Goal: Information Seeking & Learning: Learn about a topic

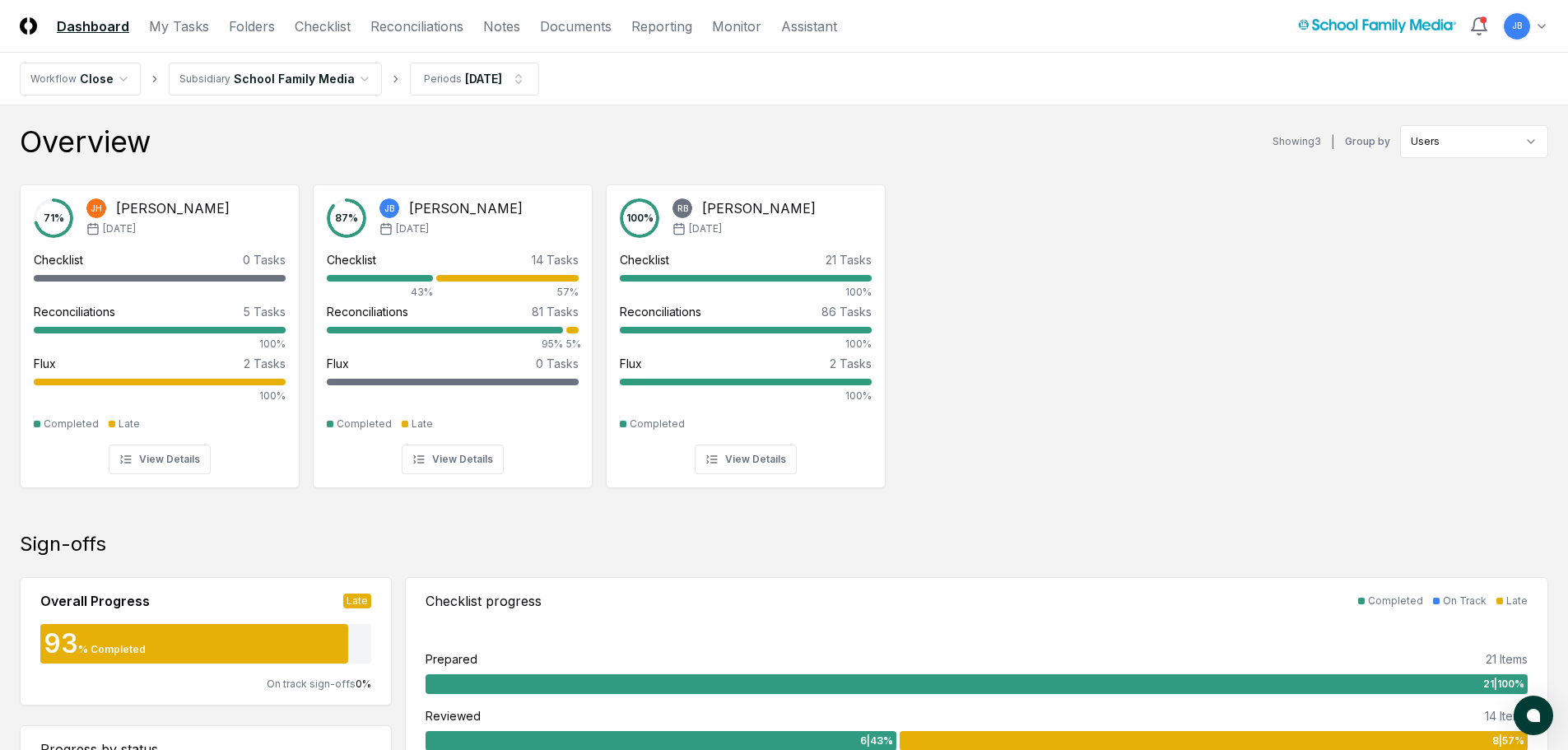
click at [501, 14] on header "CloseCore Dashboard My Tasks Folders Checklist Reconciliations Notes Documents …" at bounding box center [784, 26] width 1568 height 53
click at [497, 20] on link "Notes" at bounding box center [502, 26] width 37 height 20
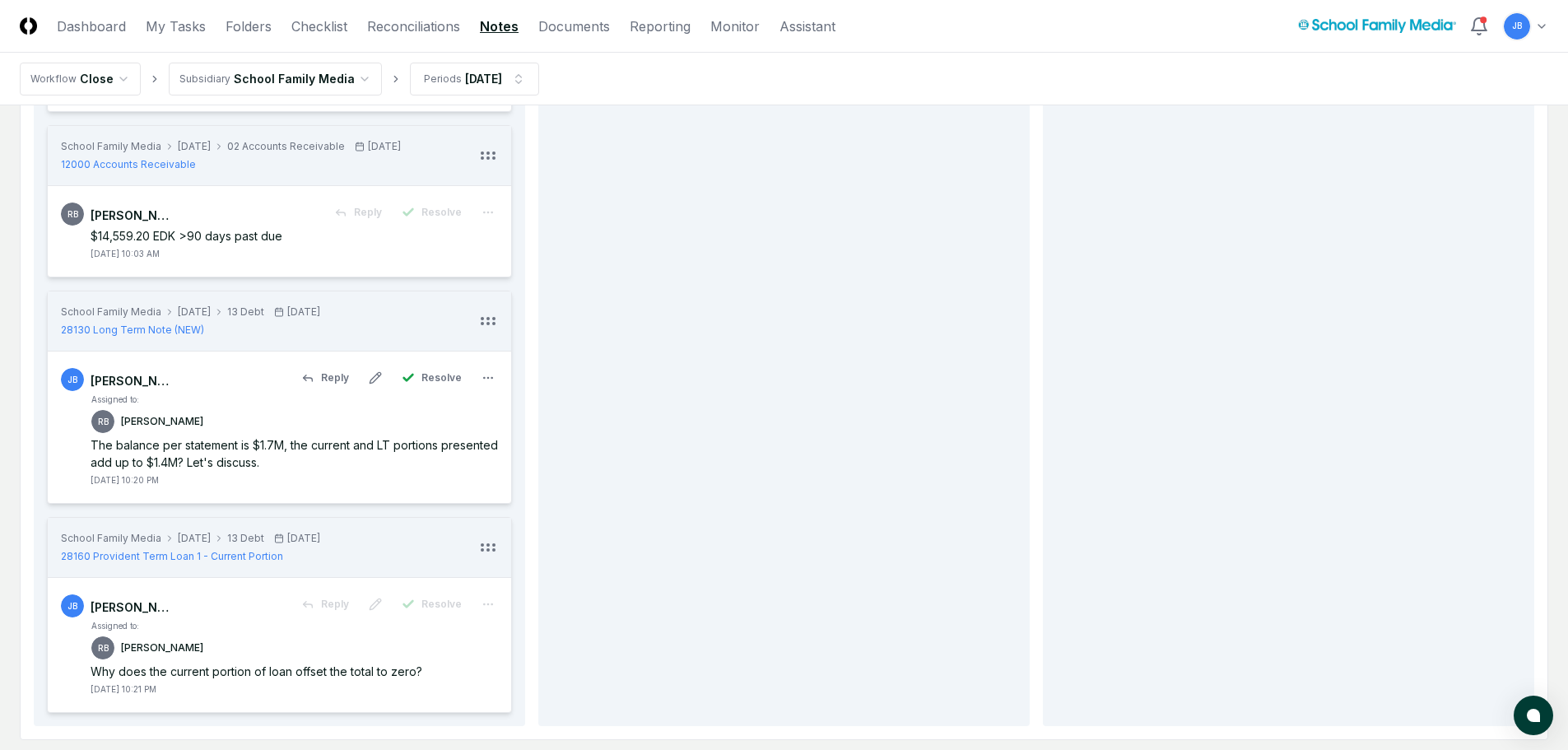
scroll to position [741, 0]
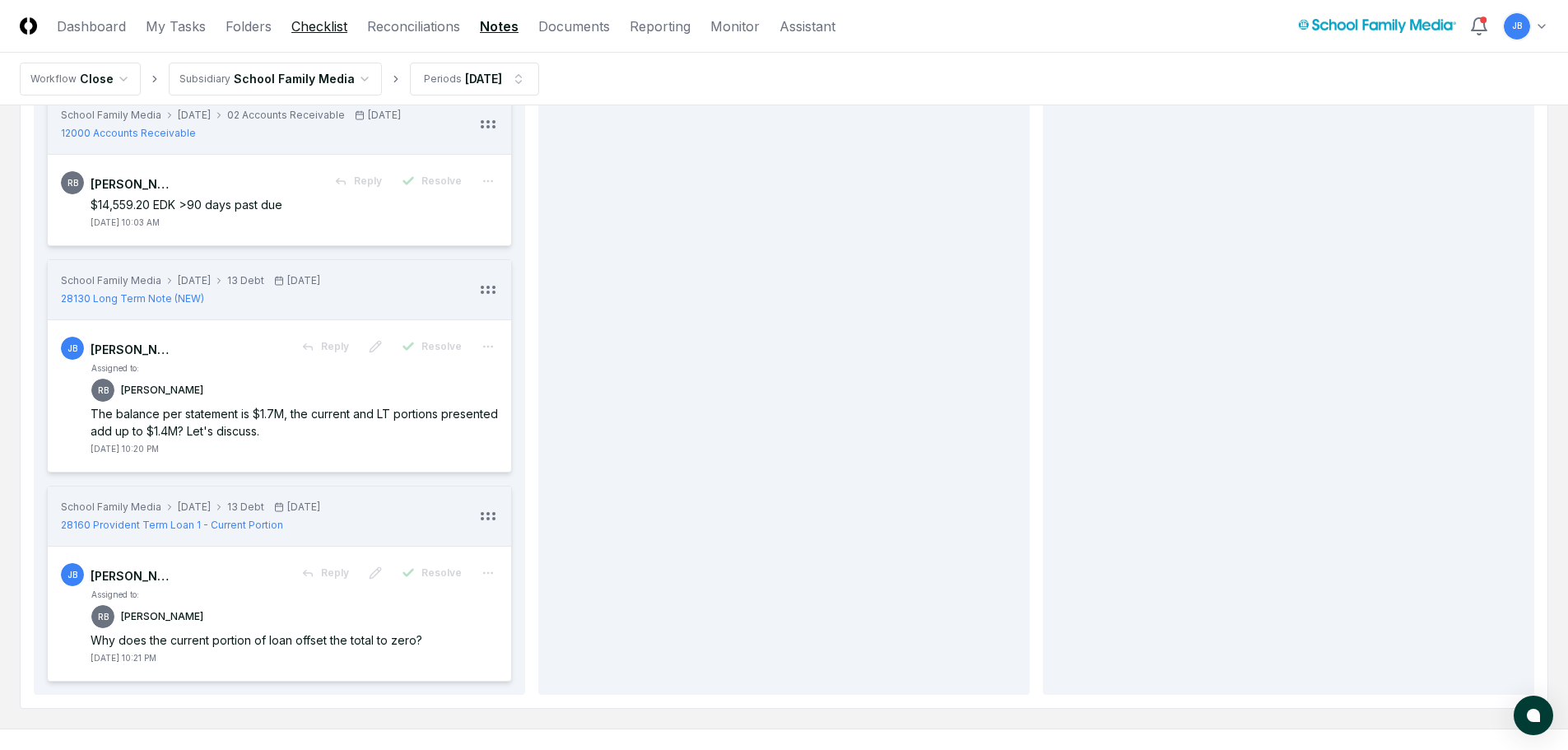
click at [319, 19] on link "Checklist" at bounding box center [319, 26] width 56 height 20
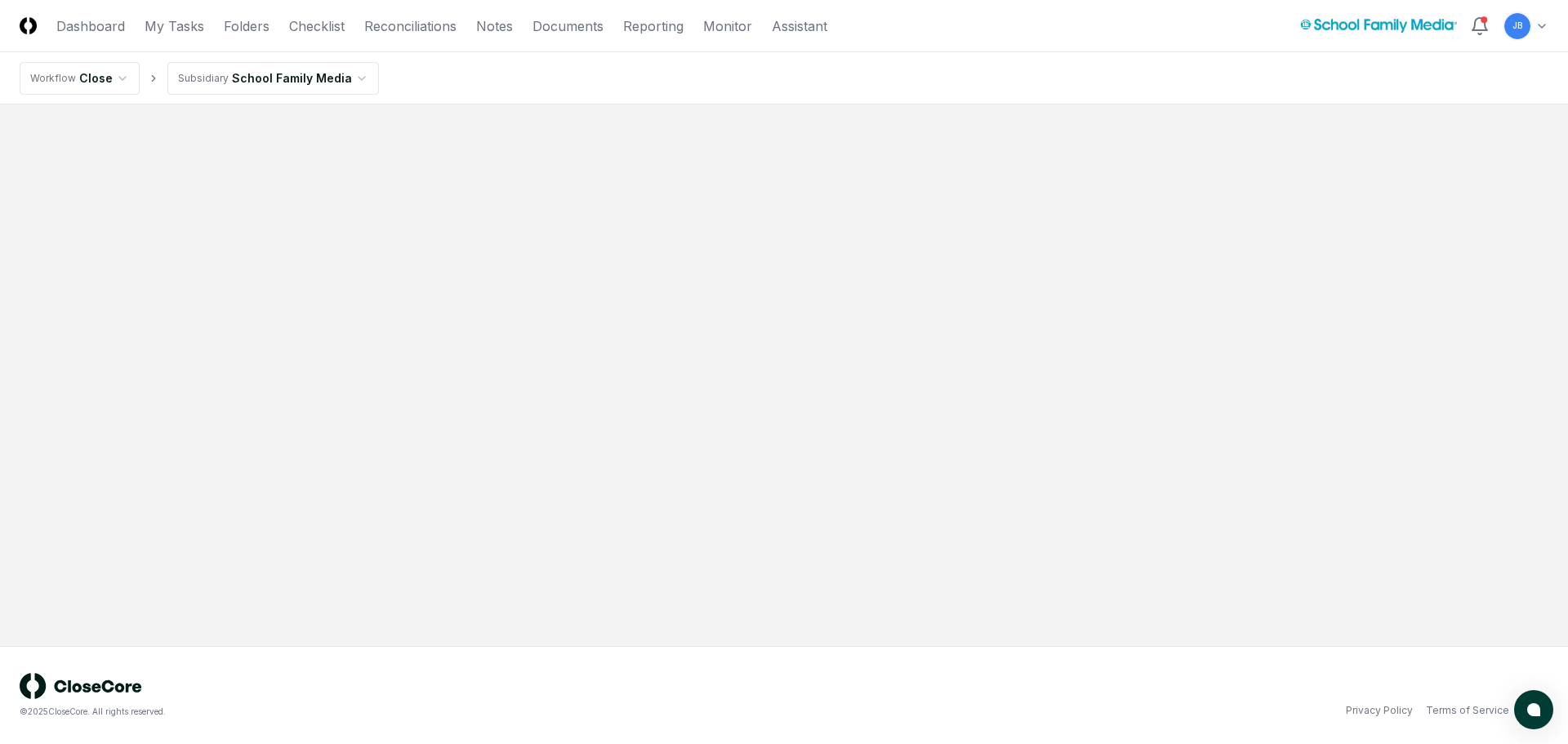
click at [233, 39] on header "CloseCore Dashboard My Tasks Folders Checklist Reconciliations Notes Documents …" at bounding box center [784, 26] width 1568 height 53
click at [231, 29] on link "Folders" at bounding box center [247, 26] width 46 height 19
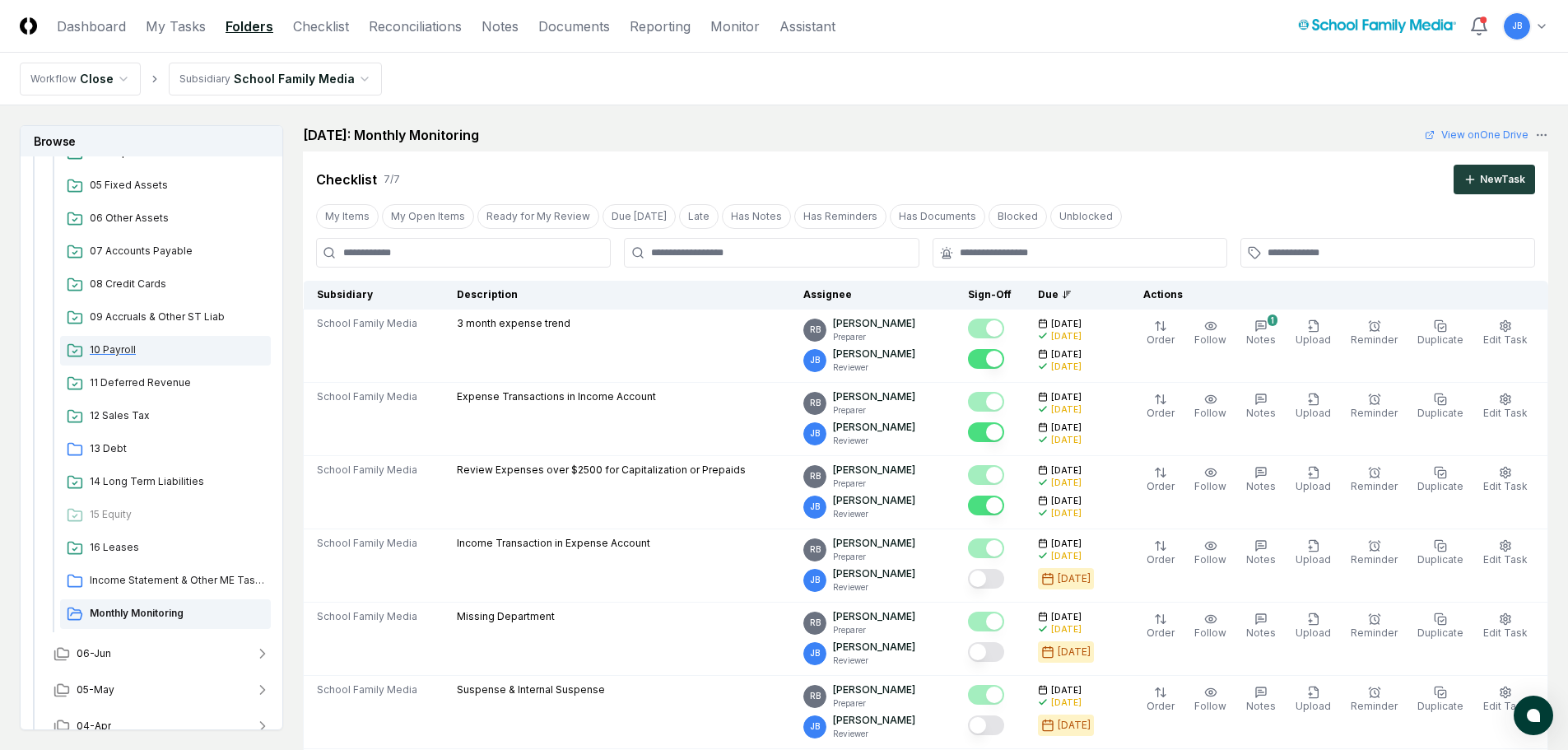
scroll to position [411, 0]
click at [116, 445] on span "13 Debt" at bounding box center [176, 448] width 174 height 15
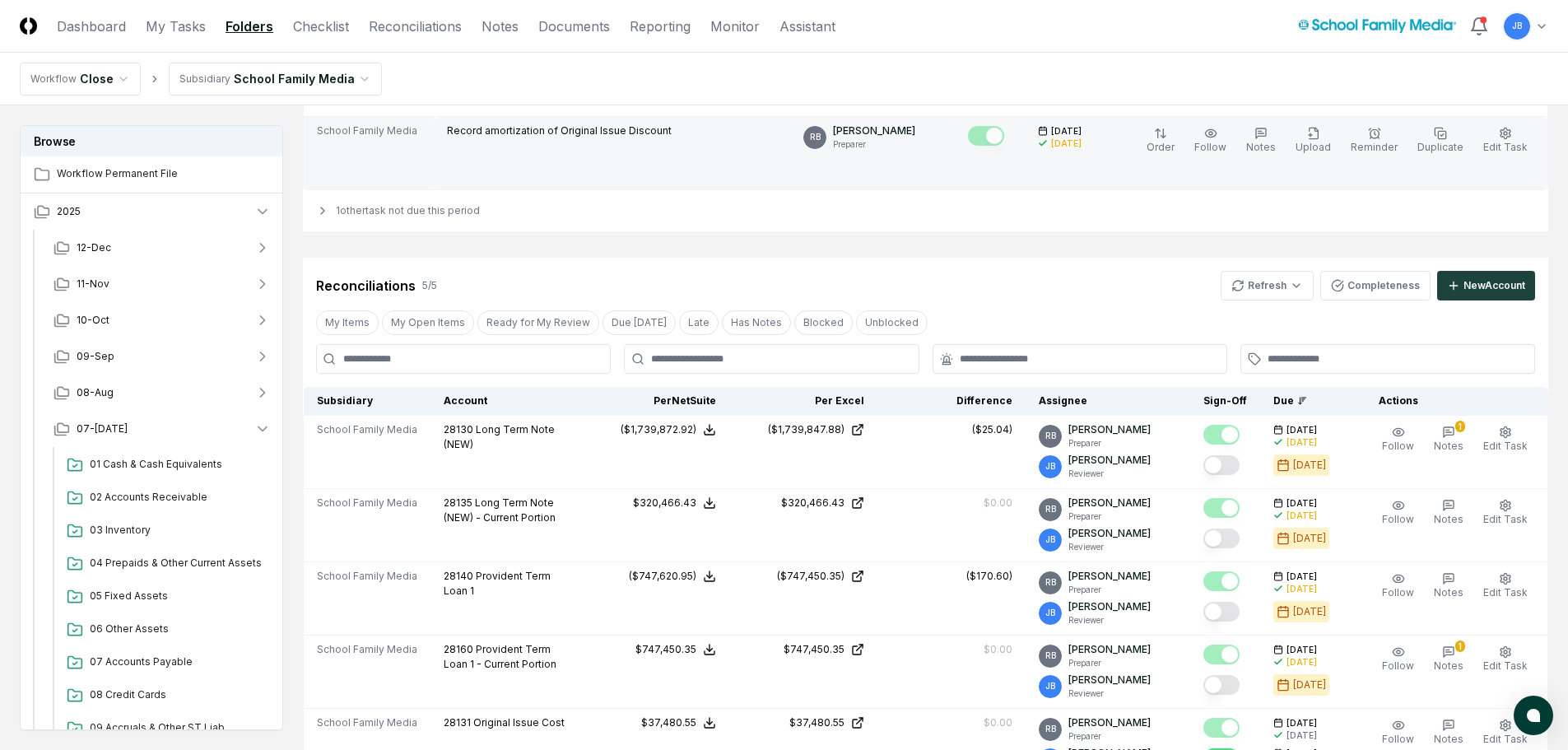
scroll to position [247, 0]
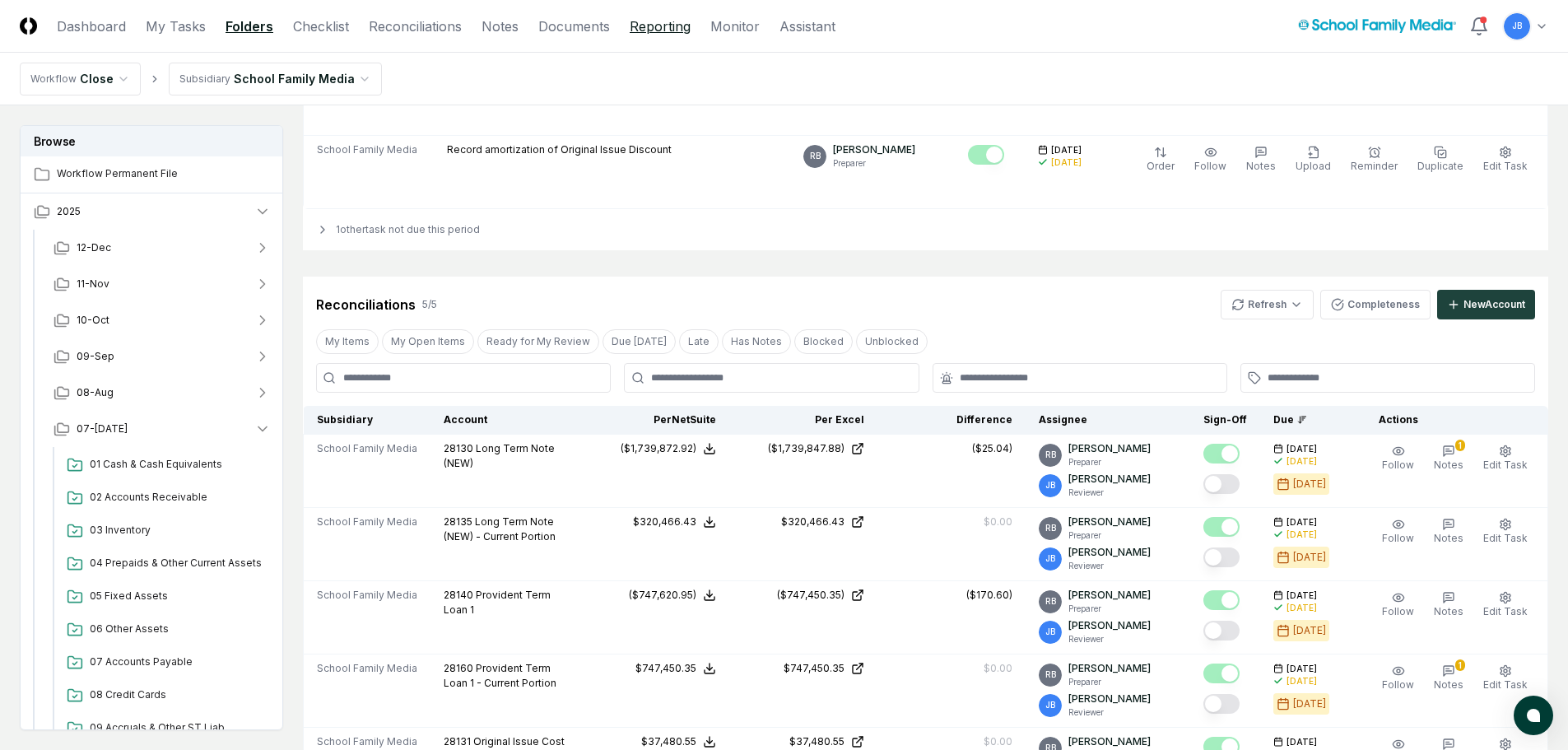
click at [664, 24] on link "Reporting" at bounding box center [659, 26] width 60 height 20
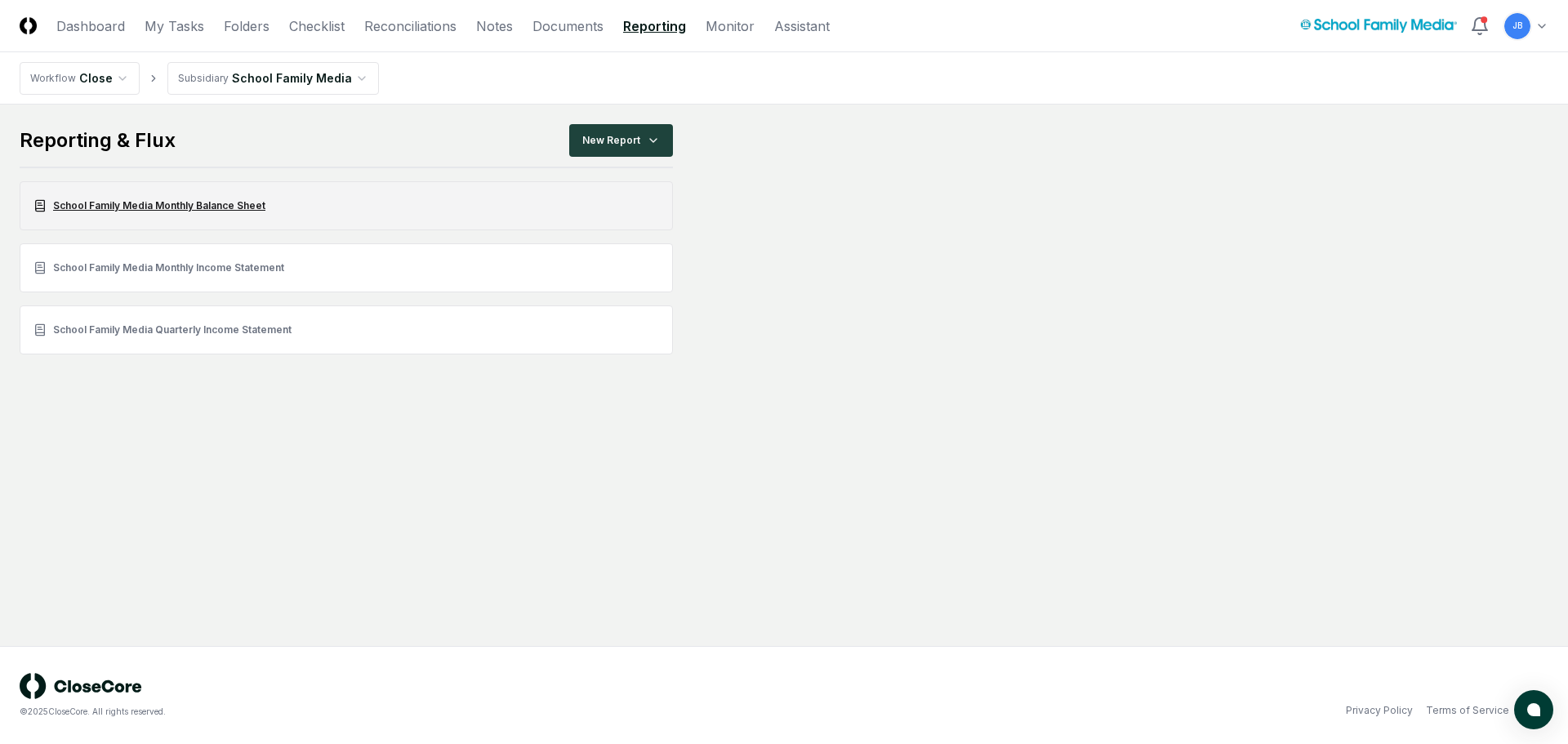
click at [235, 208] on link "School Family Media Monthly Balance Sheet" at bounding box center [345, 205] width 653 height 49
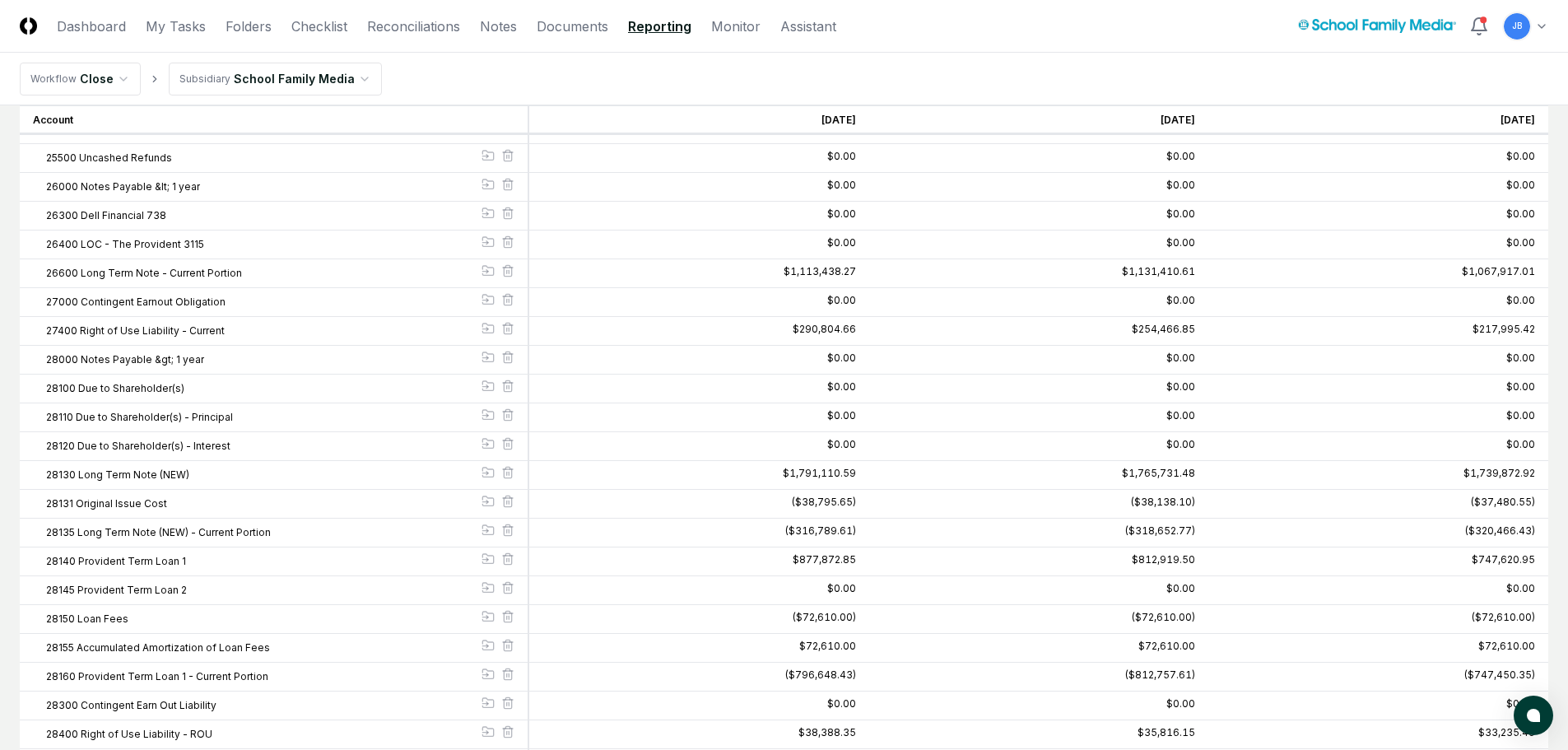
scroll to position [3456, 0]
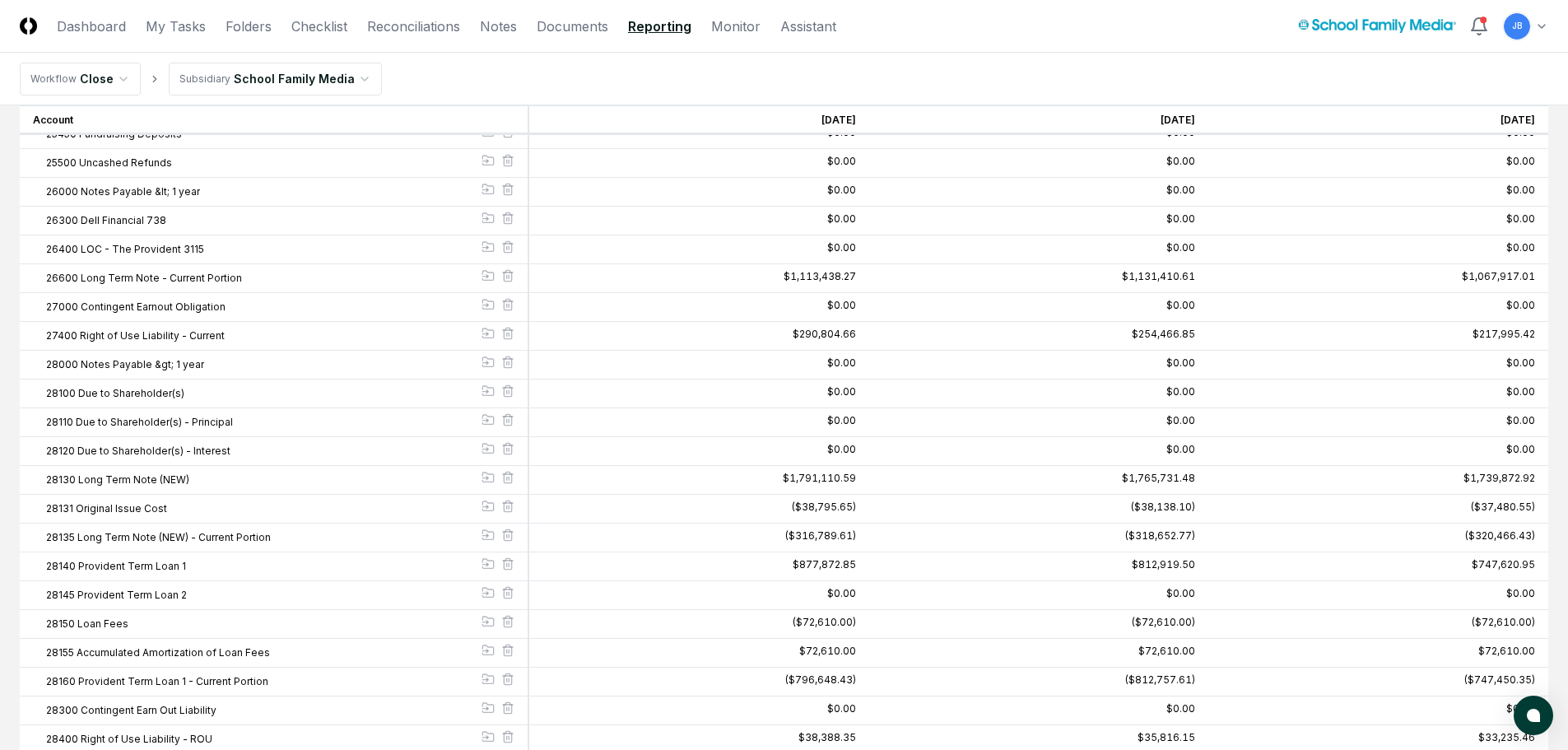
drag, startPoint x: 228, startPoint y: 26, endPoint x: 232, endPoint y: 43, distance: 17.5
click at [228, 26] on link "Folders" at bounding box center [248, 26] width 47 height 20
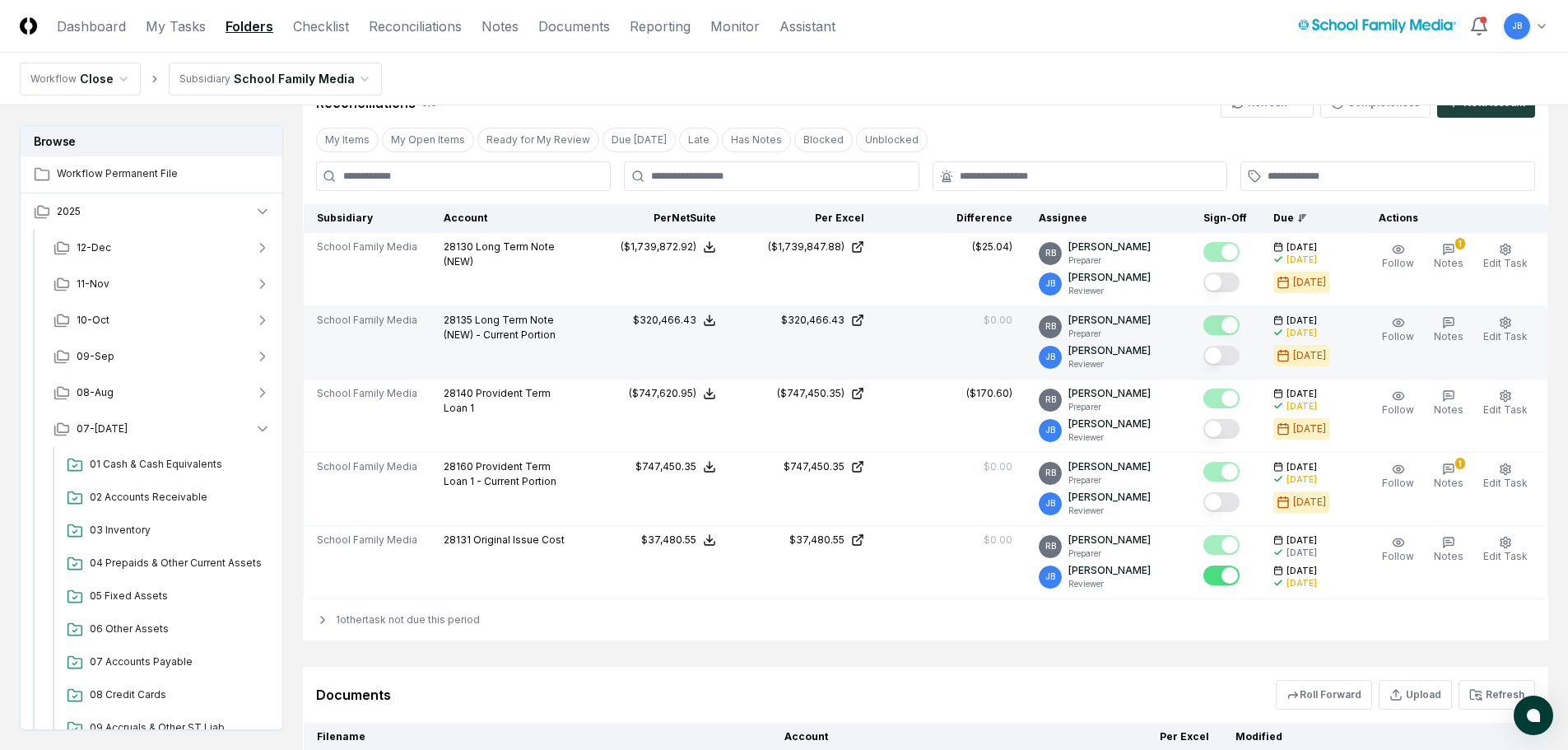
scroll to position [458, 0]
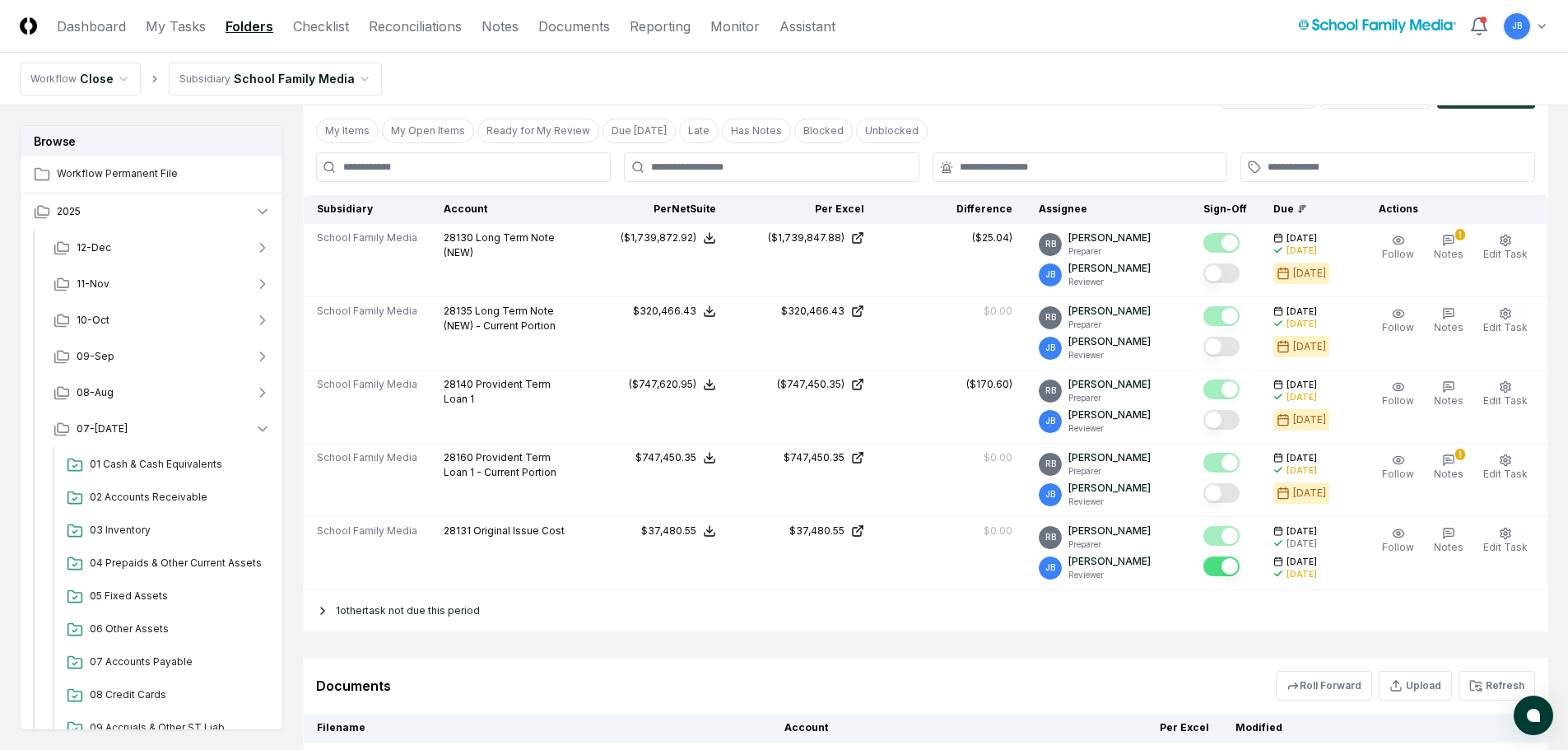
click at [346, 617] on div "1 other task not due this period" at bounding box center [925, 610] width 1245 height 41
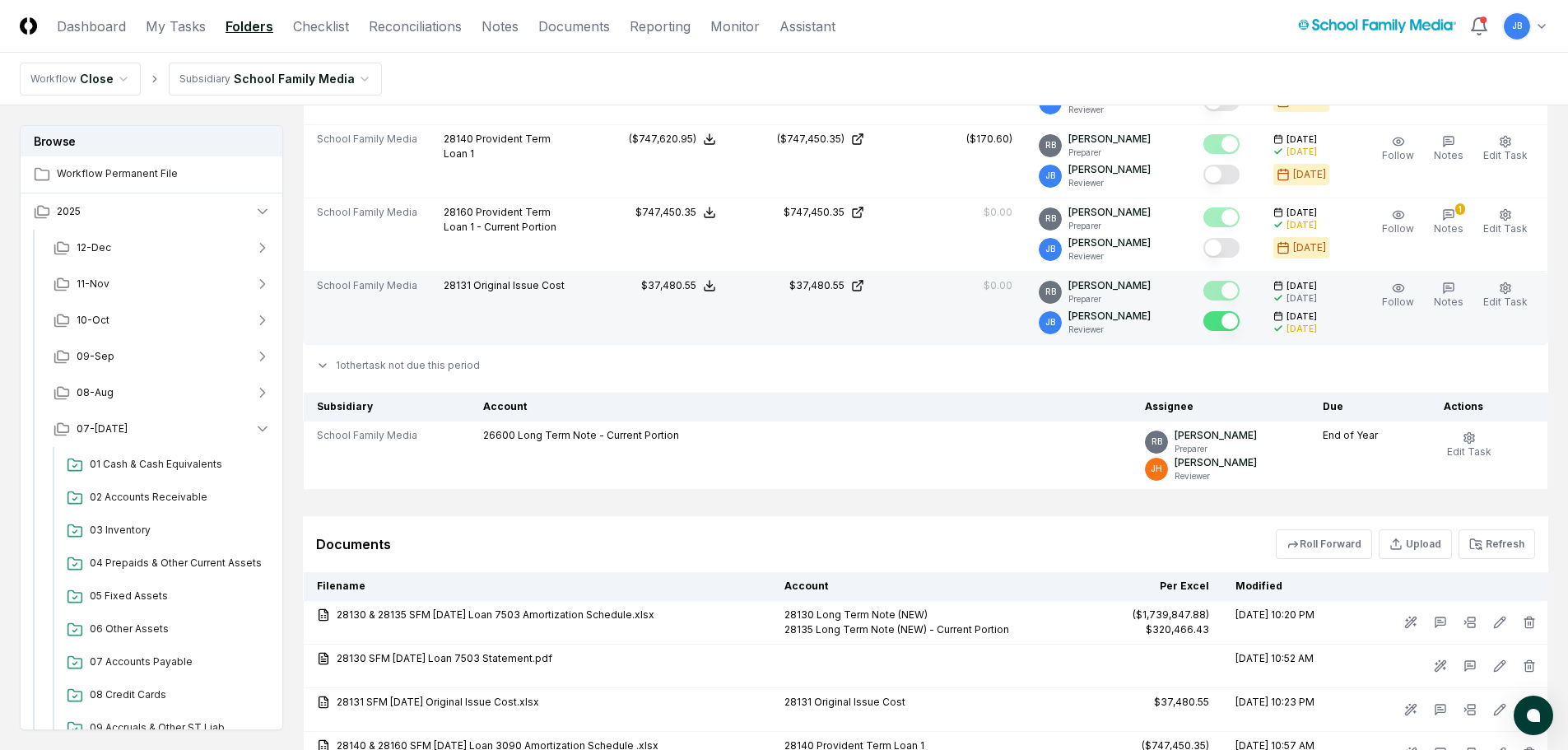
scroll to position [704, 0]
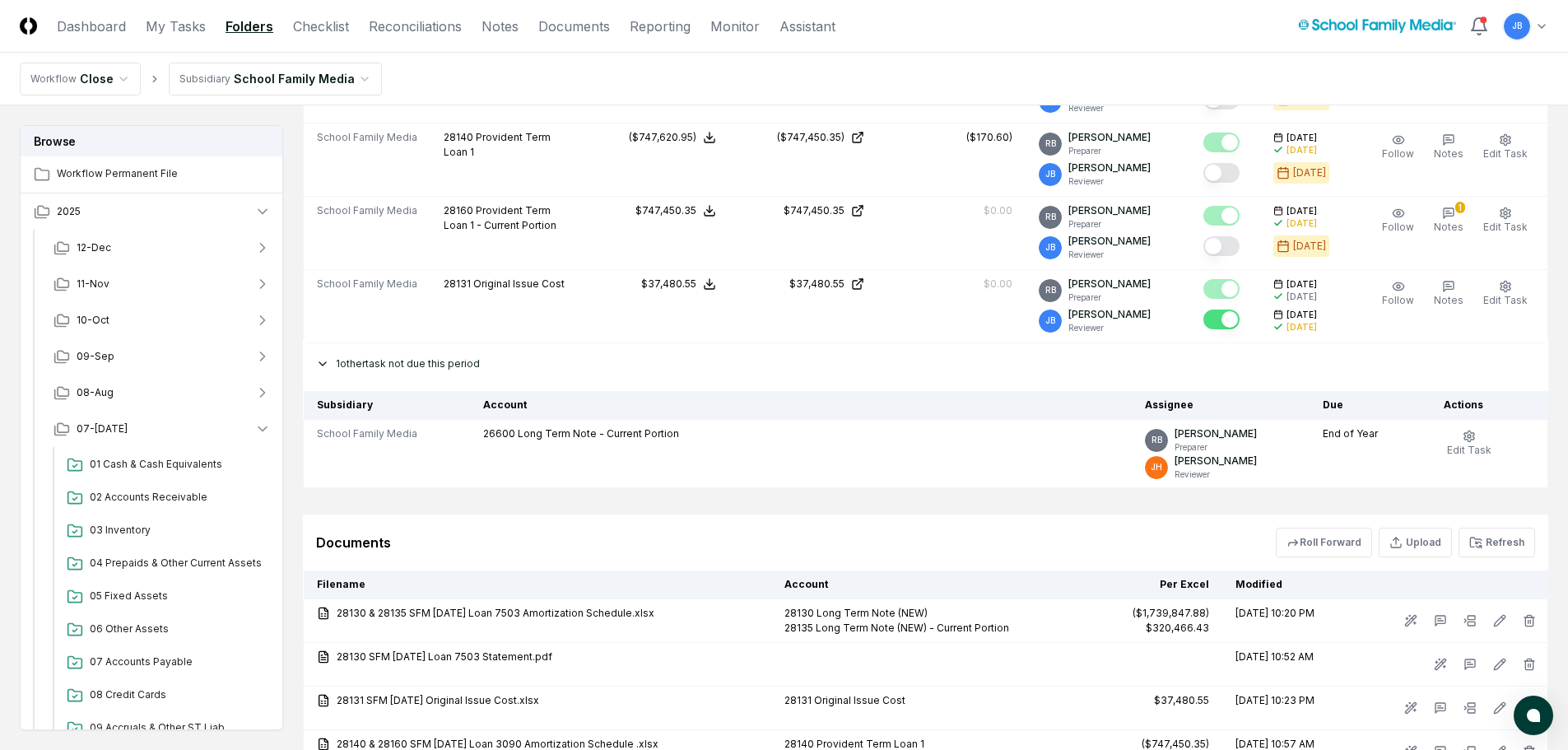
click at [390, 357] on div "1 other task not due this period" at bounding box center [925, 364] width 1245 height 41
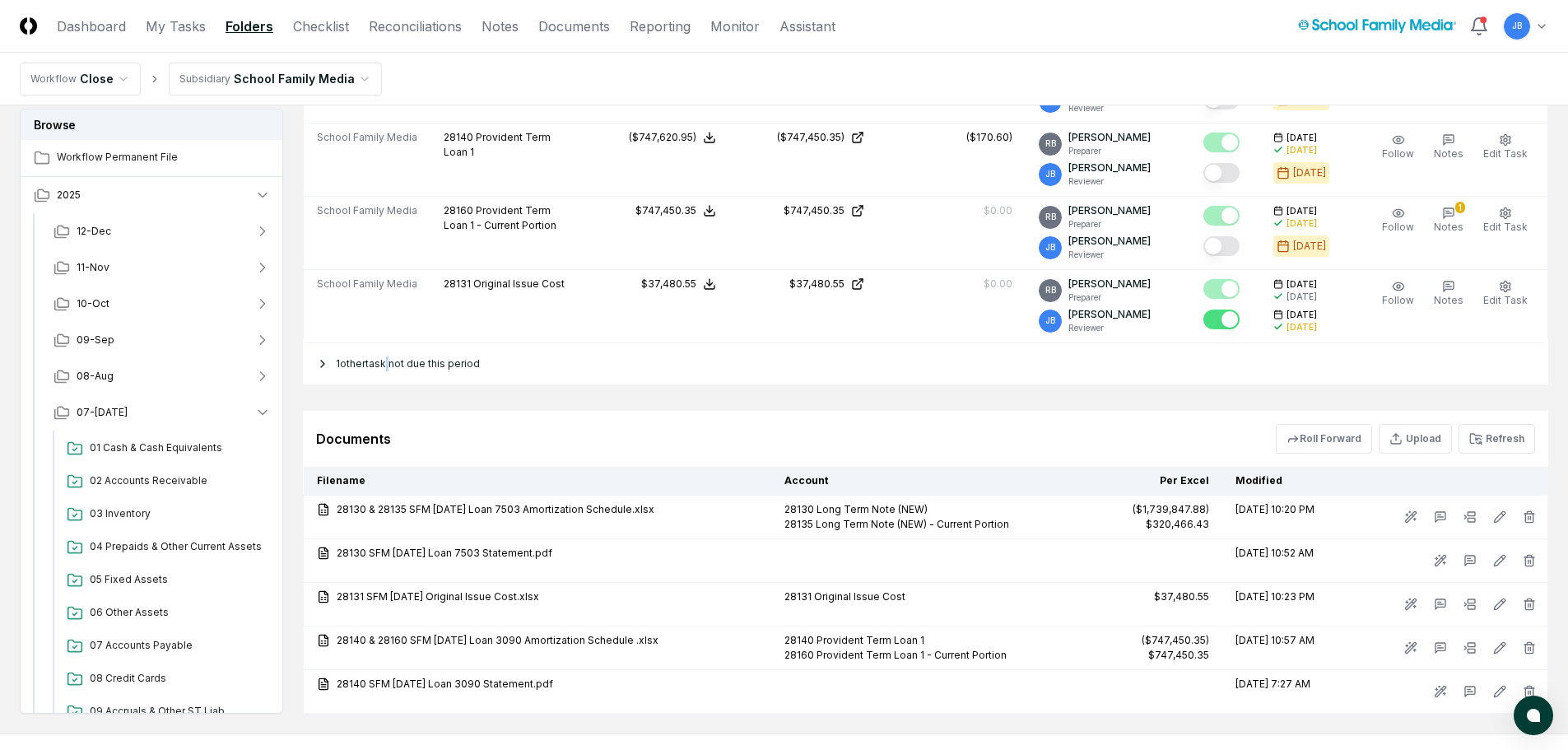
click at [390, 357] on div "1 other task not due this period" at bounding box center [925, 364] width 1245 height 41
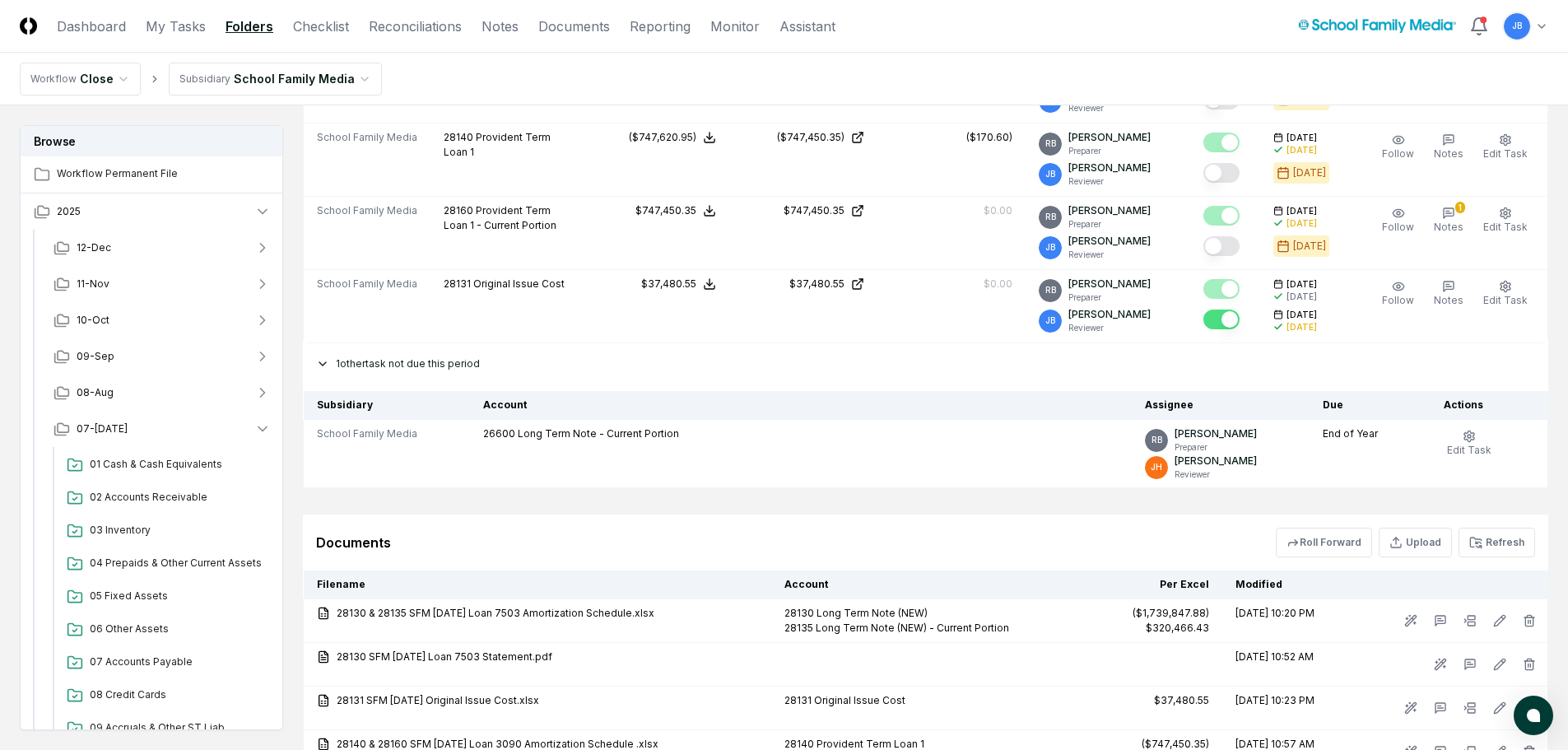
click at [409, 364] on div "1 other task not due this period" at bounding box center [925, 364] width 1245 height 41
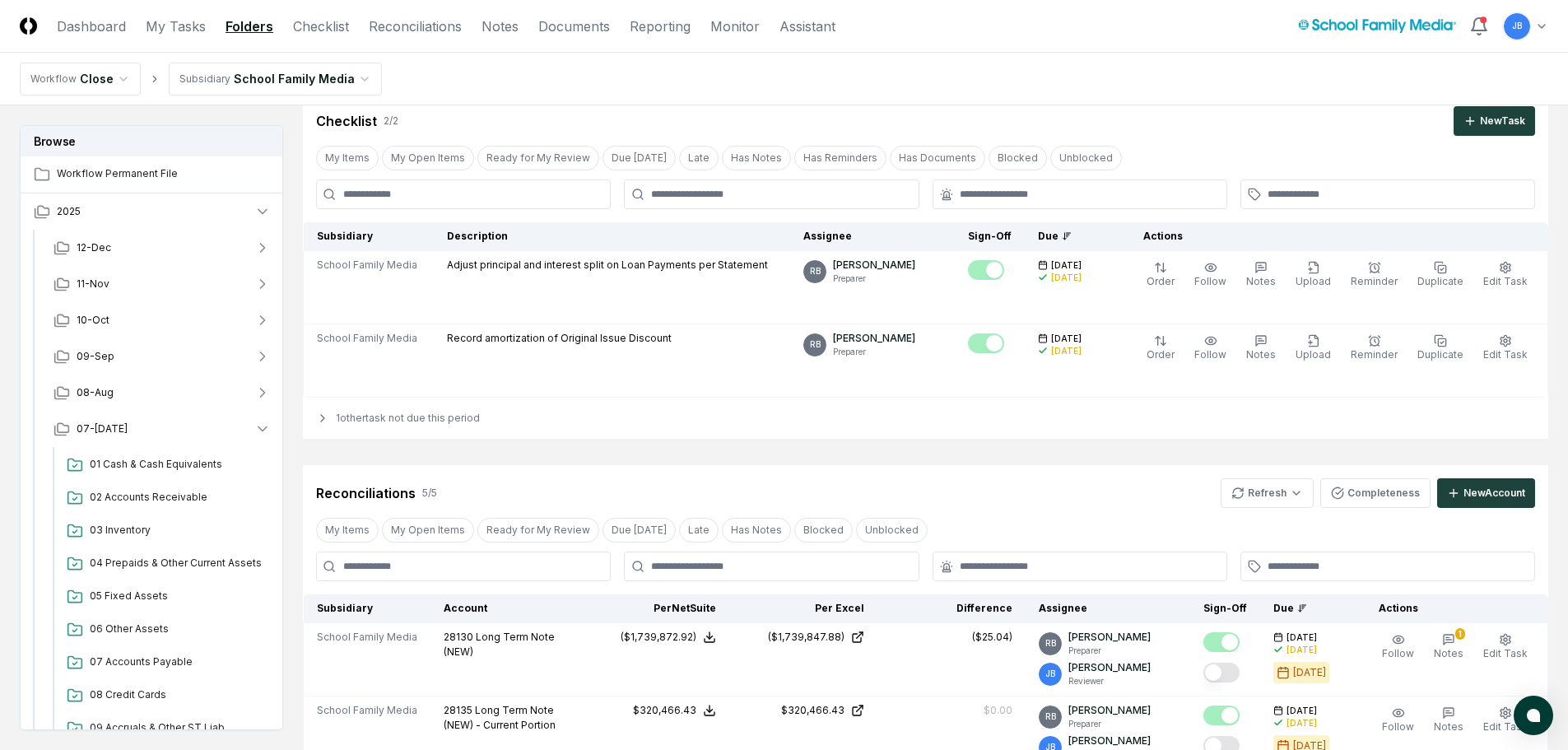
scroll to position [47, 0]
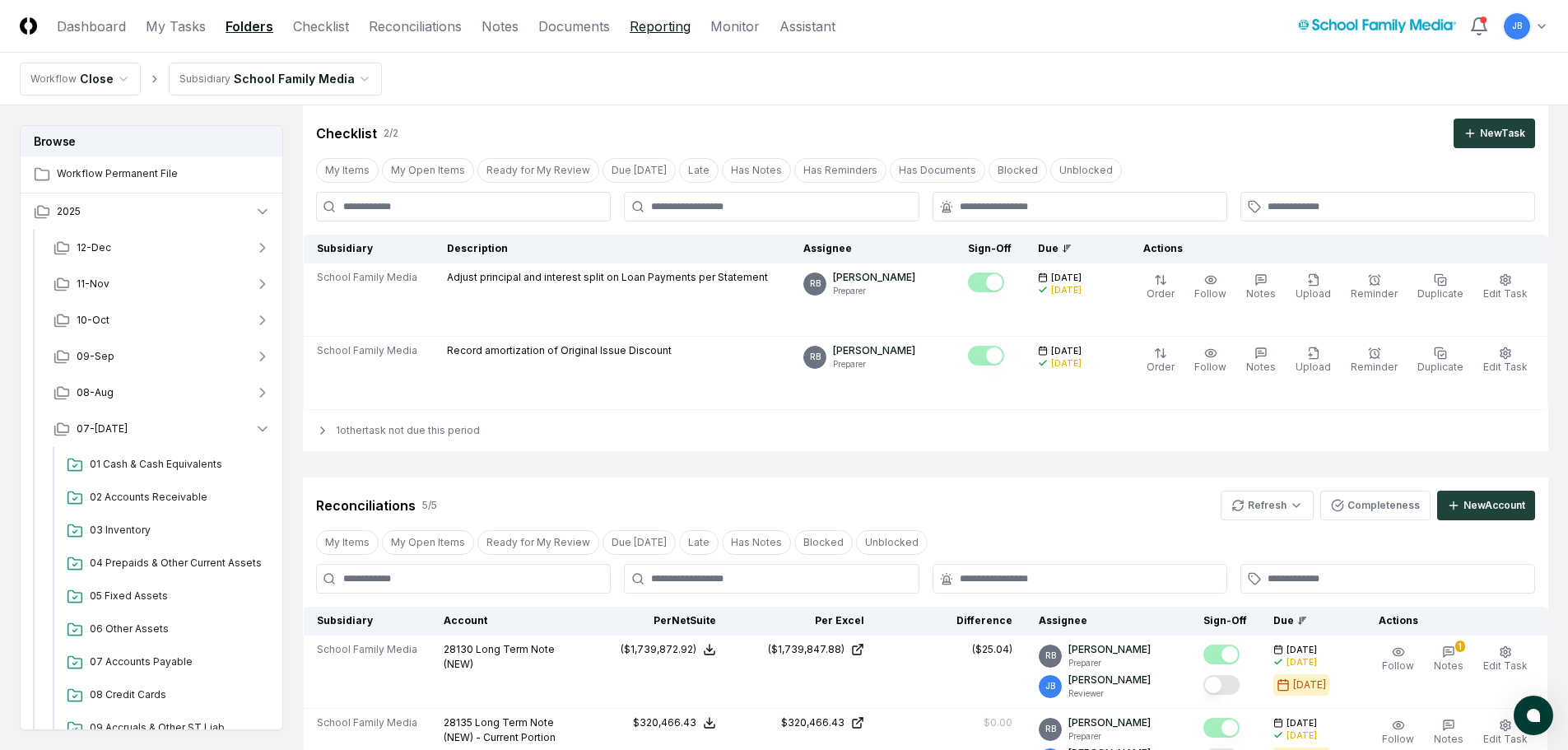
click at [650, 29] on link "Reporting" at bounding box center [659, 26] width 60 height 20
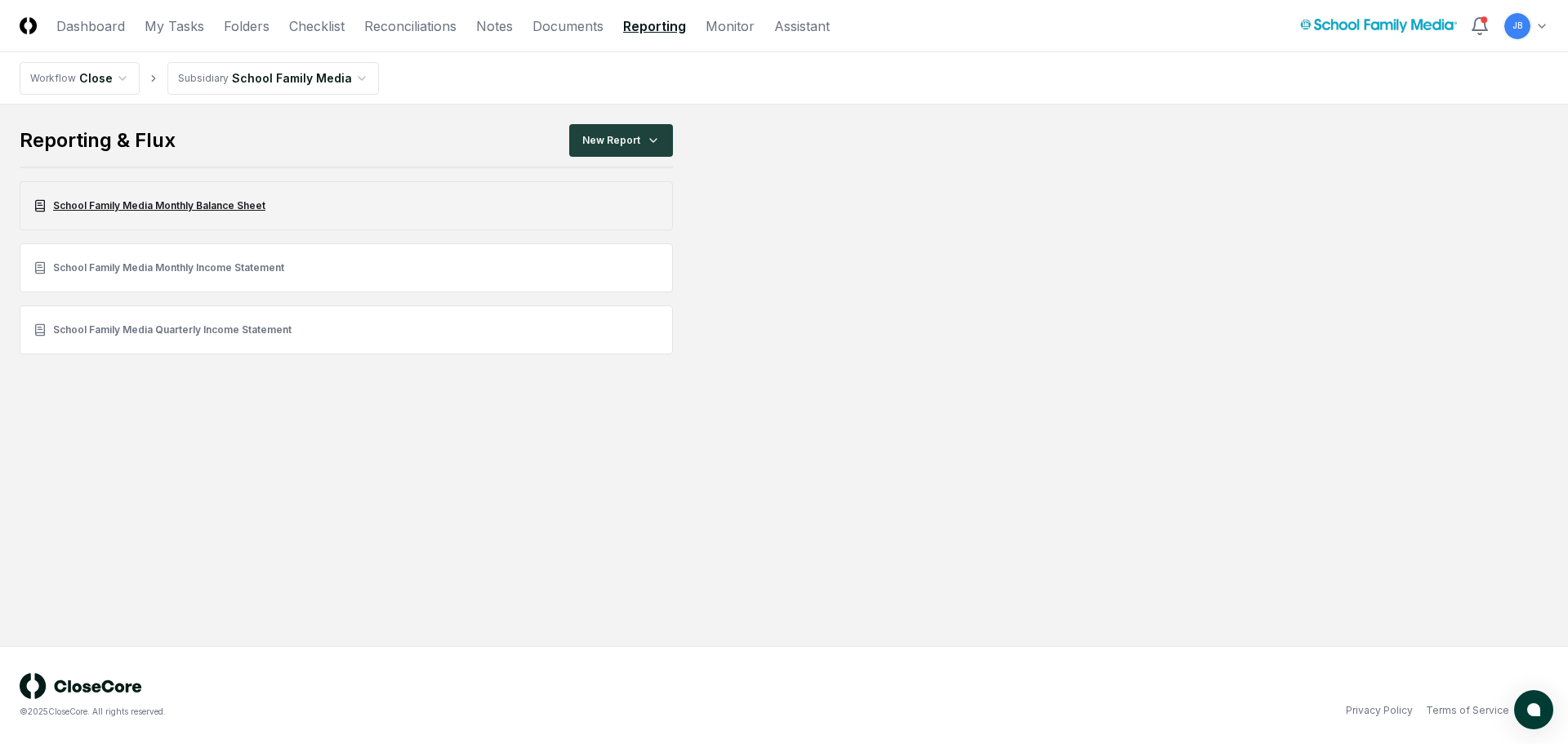
click at [192, 201] on link "School Family Media Monthly Balance Sheet" at bounding box center [345, 205] width 653 height 49
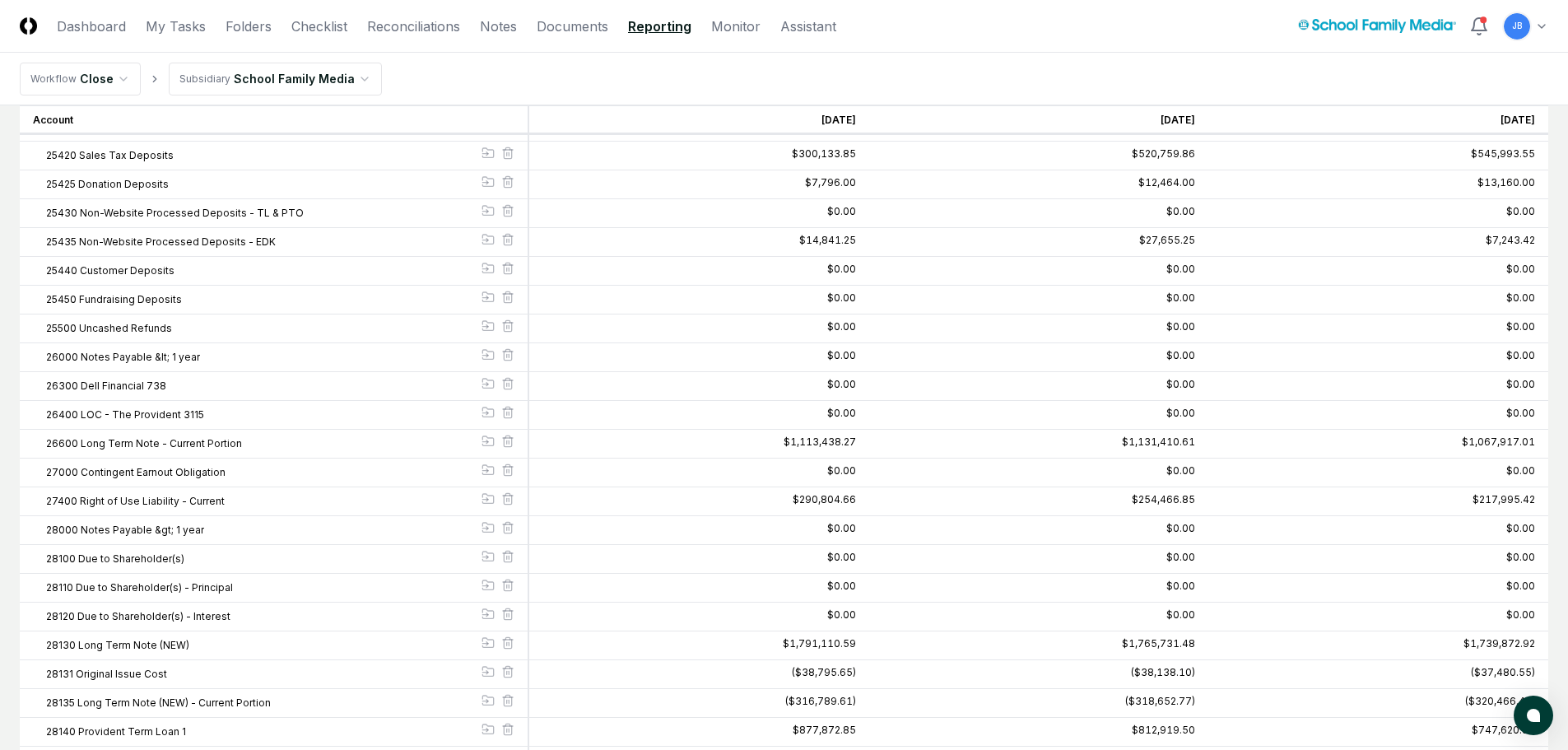
scroll to position [3291, 0]
drag, startPoint x: 262, startPoint y: 447, endPoint x: 31, endPoint y: 440, distance: 231.1
click at [31, 440] on div "26600 Long Term Note - Current Portion" at bounding box center [274, 443] width 509 height 29
click at [256, 29] on link "Folders" at bounding box center [248, 26] width 47 height 20
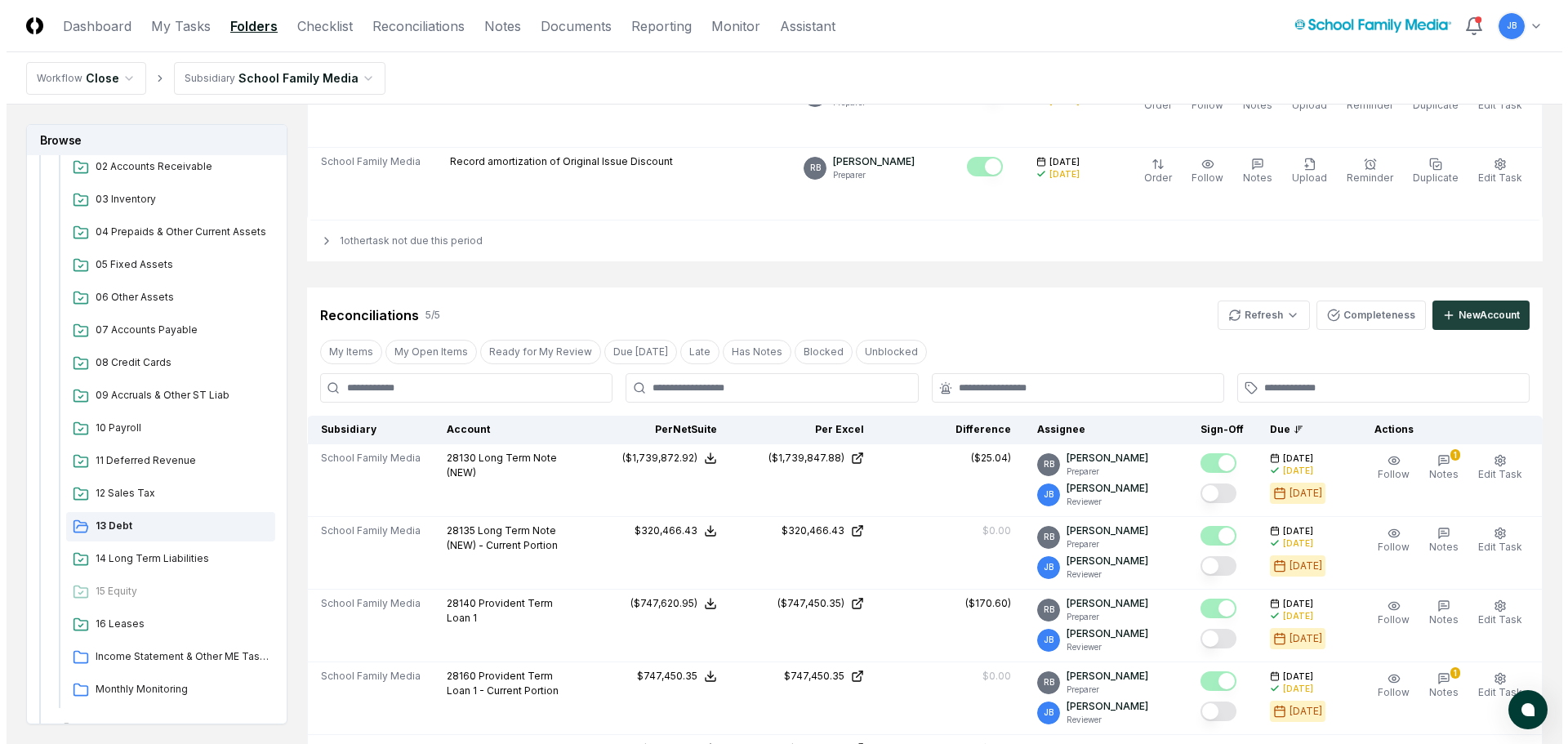
scroll to position [245, 0]
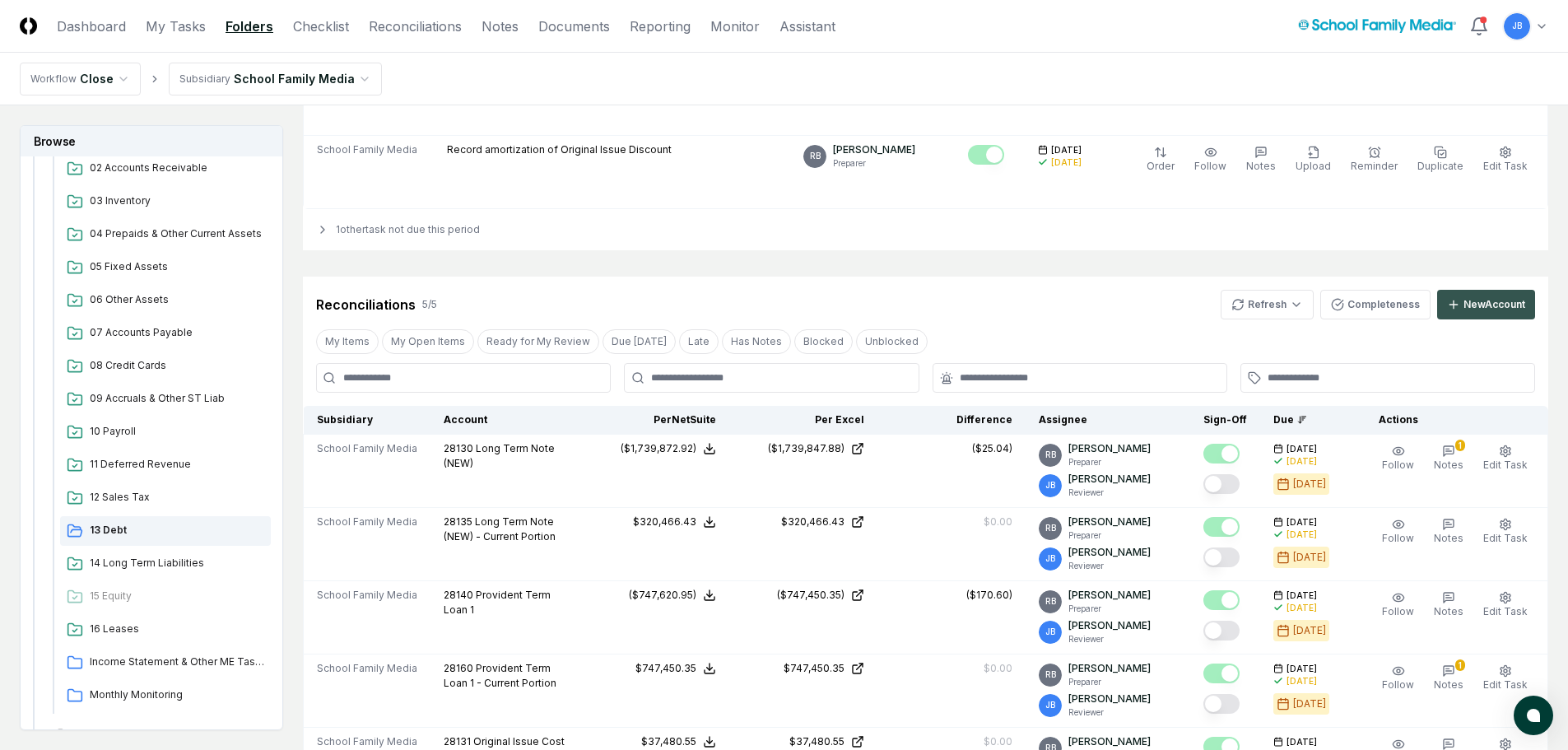
click at [1494, 305] on div "New Account" at bounding box center [1494, 304] width 61 height 15
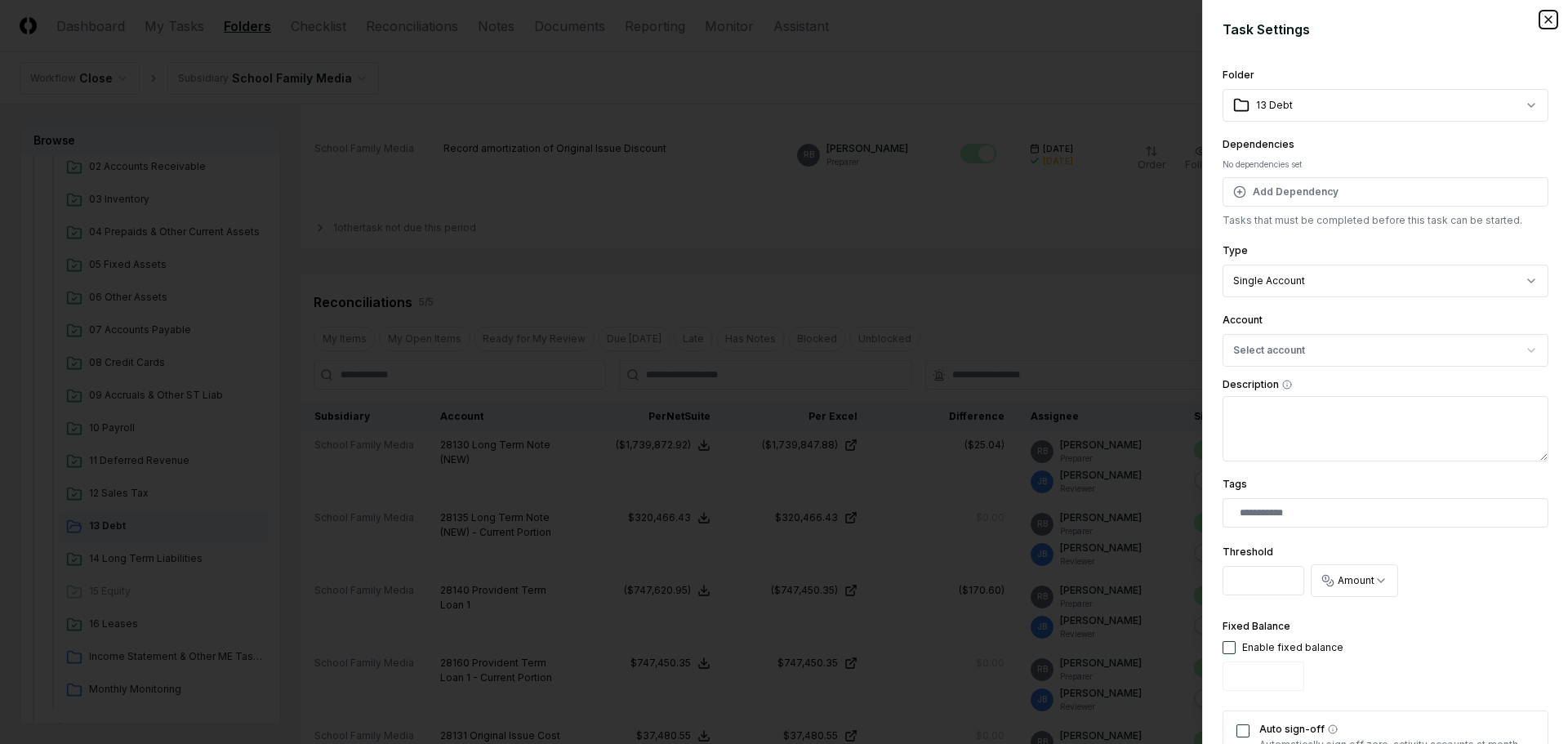
click at [1541, 13] on icon "button" at bounding box center [1548, 19] width 13 height 13
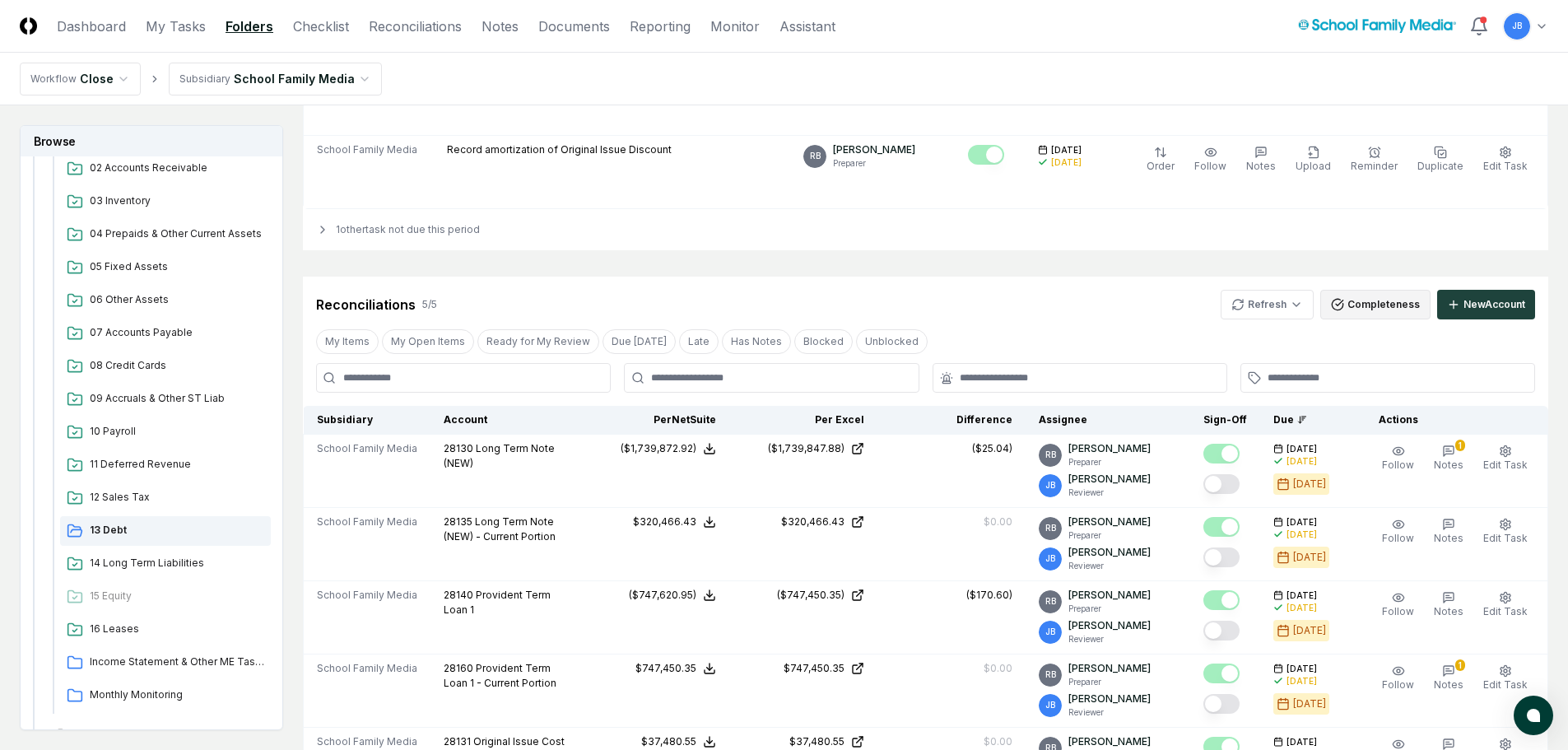
click at [1385, 306] on button "Completeness" at bounding box center [1374, 304] width 110 height 30
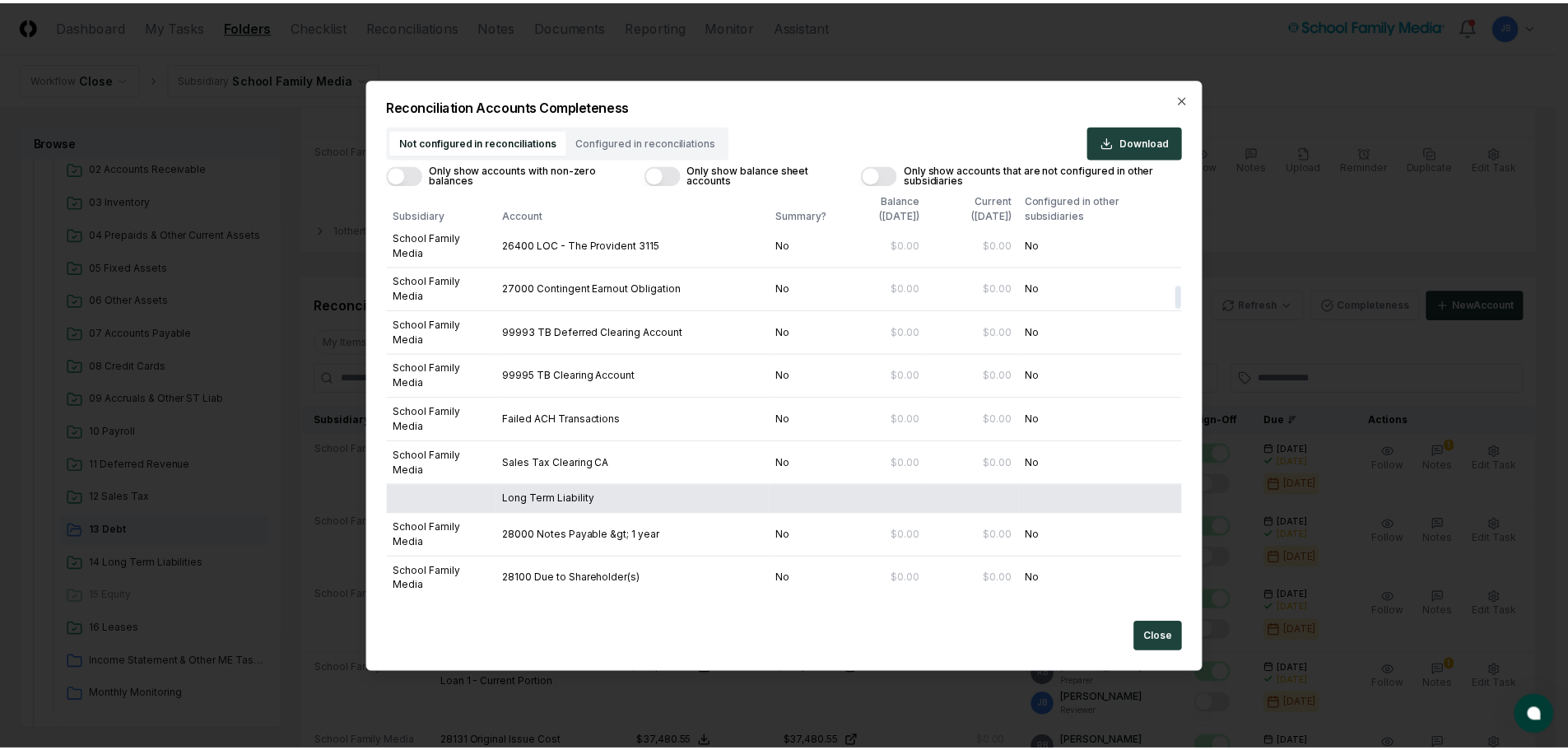
scroll to position [1810, 0]
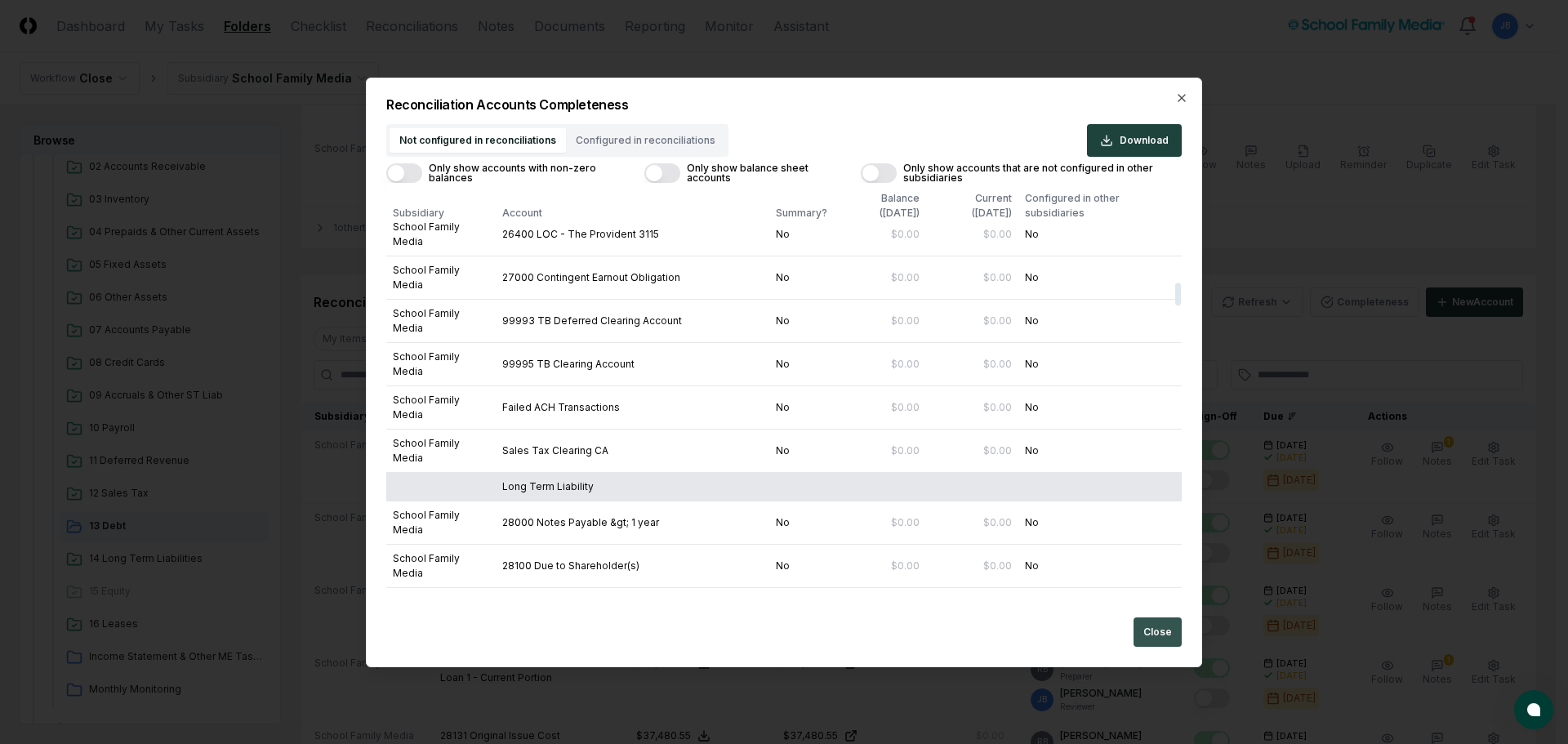
click at [1161, 631] on button "Close" at bounding box center [1157, 632] width 48 height 30
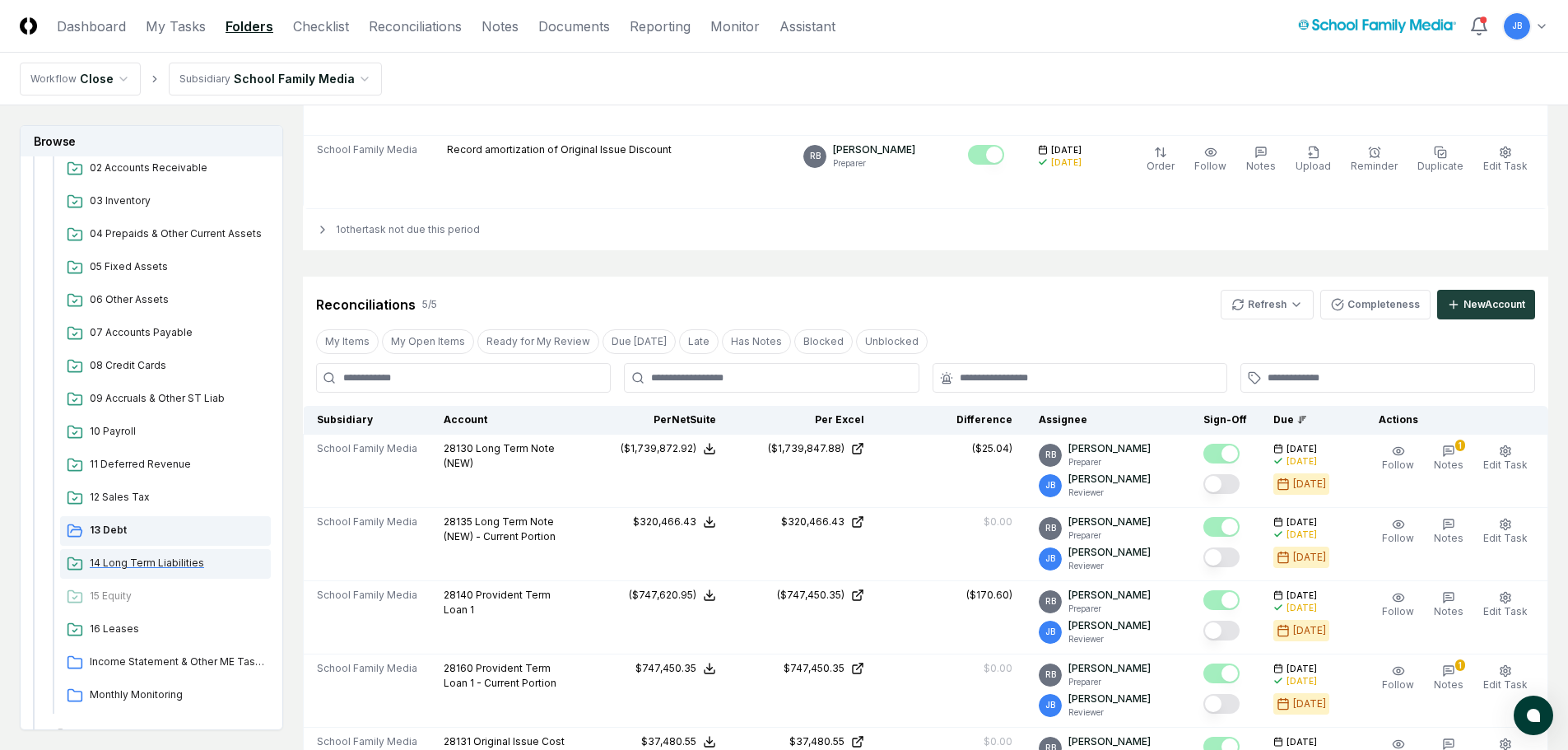
click at [146, 564] on span "14 Long Term Liabilities" at bounding box center [176, 563] width 174 height 15
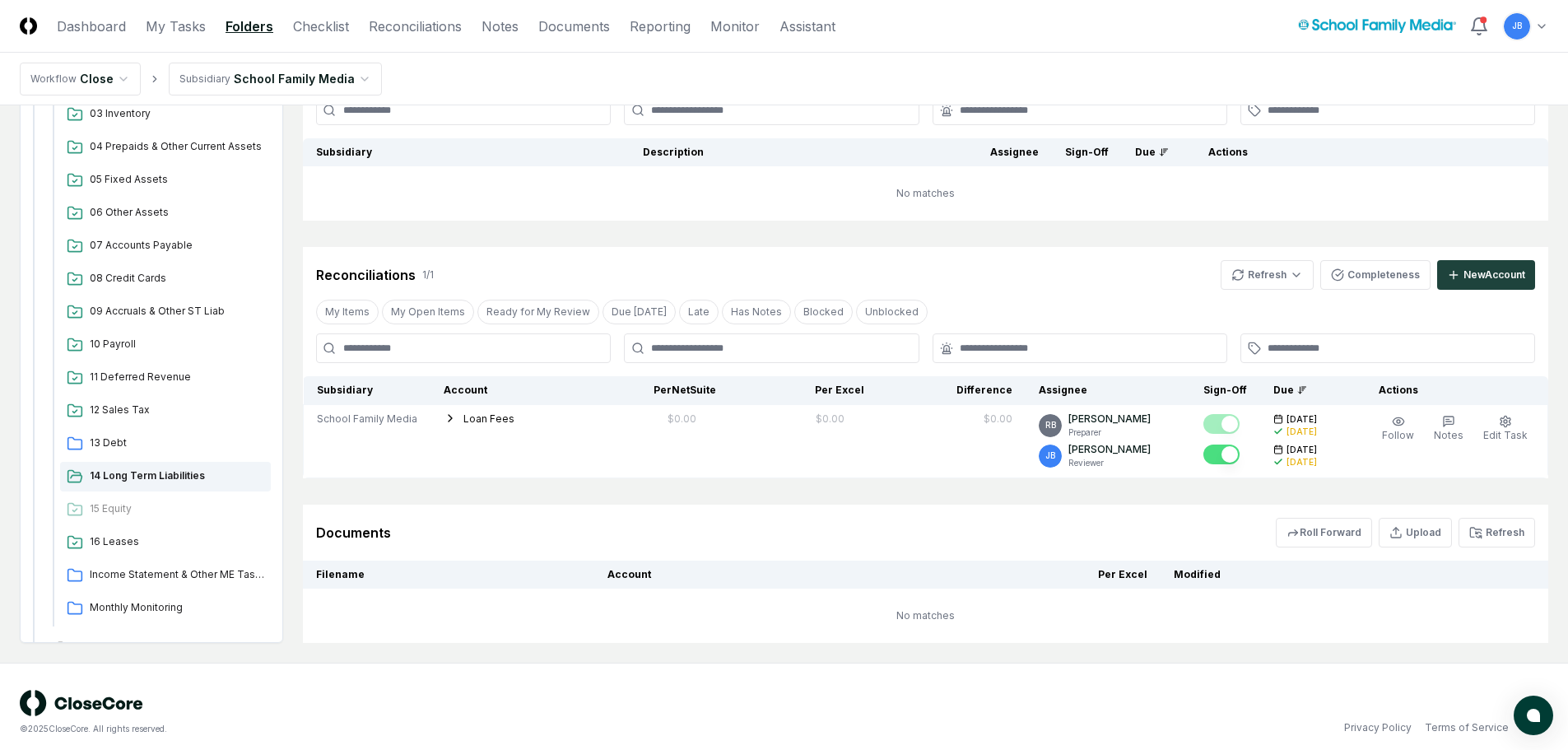
scroll to position [238, 0]
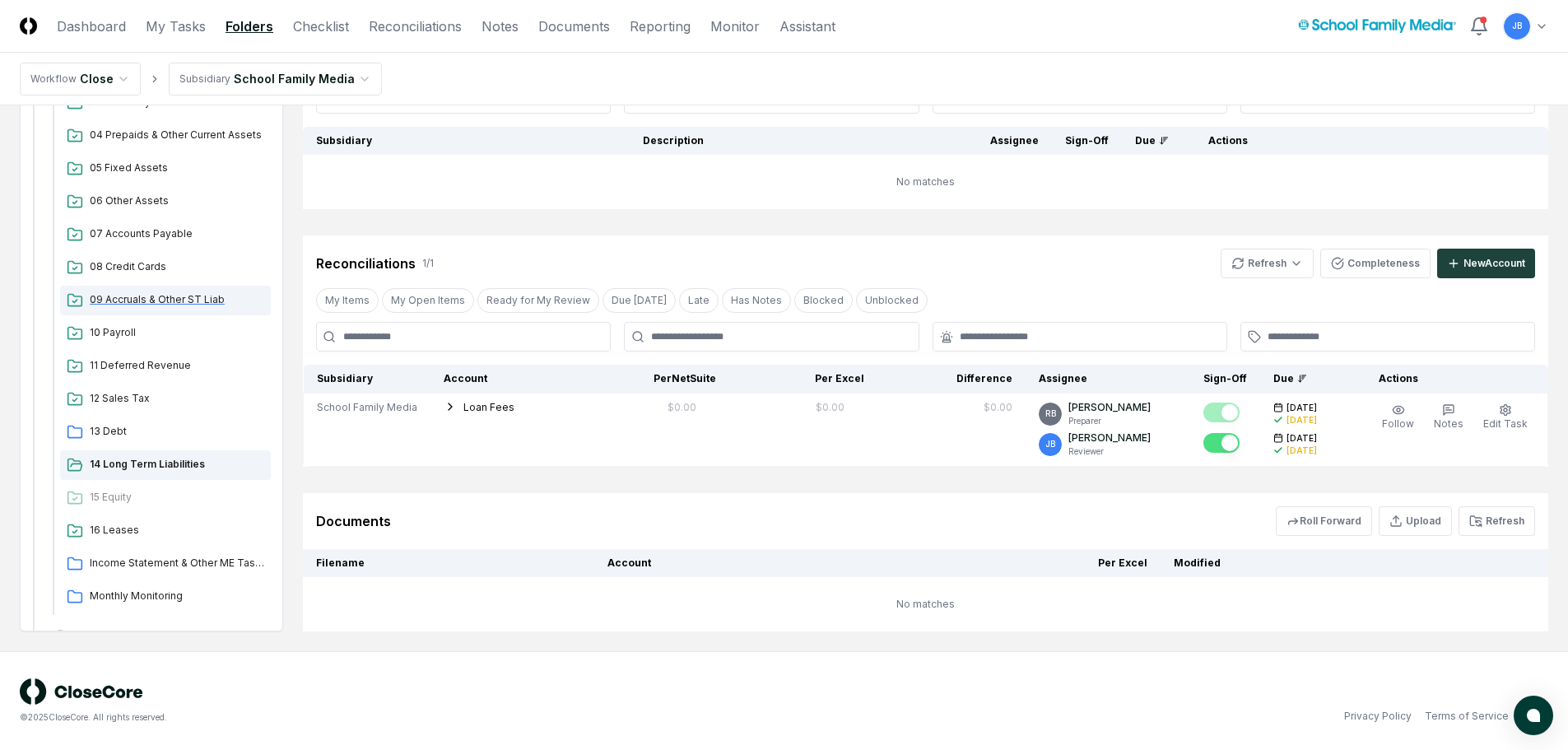
click at [211, 301] on span "09 Accruals & Other ST Liab" at bounding box center [176, 300] width 174 height 15
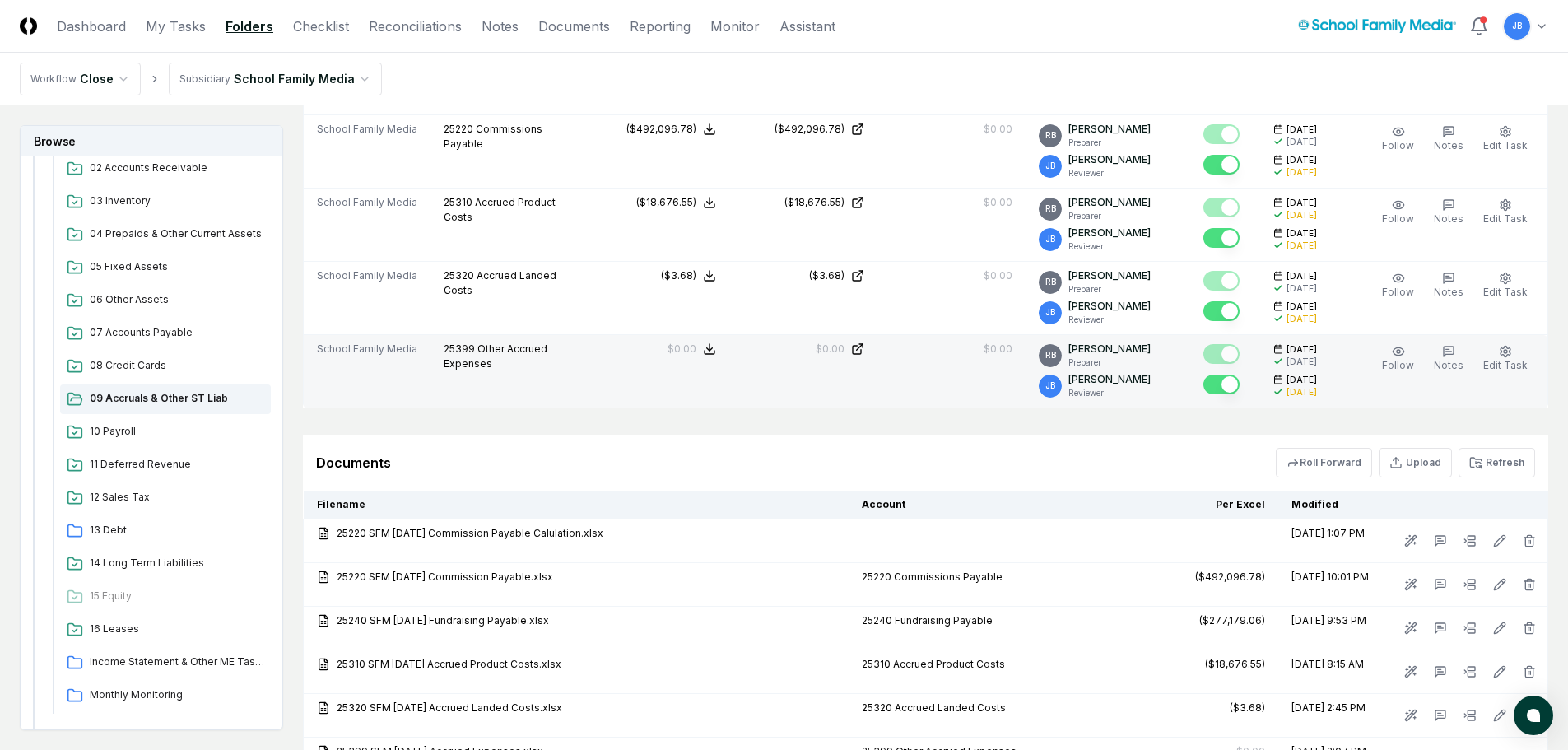
scroll to position [1481, 0]
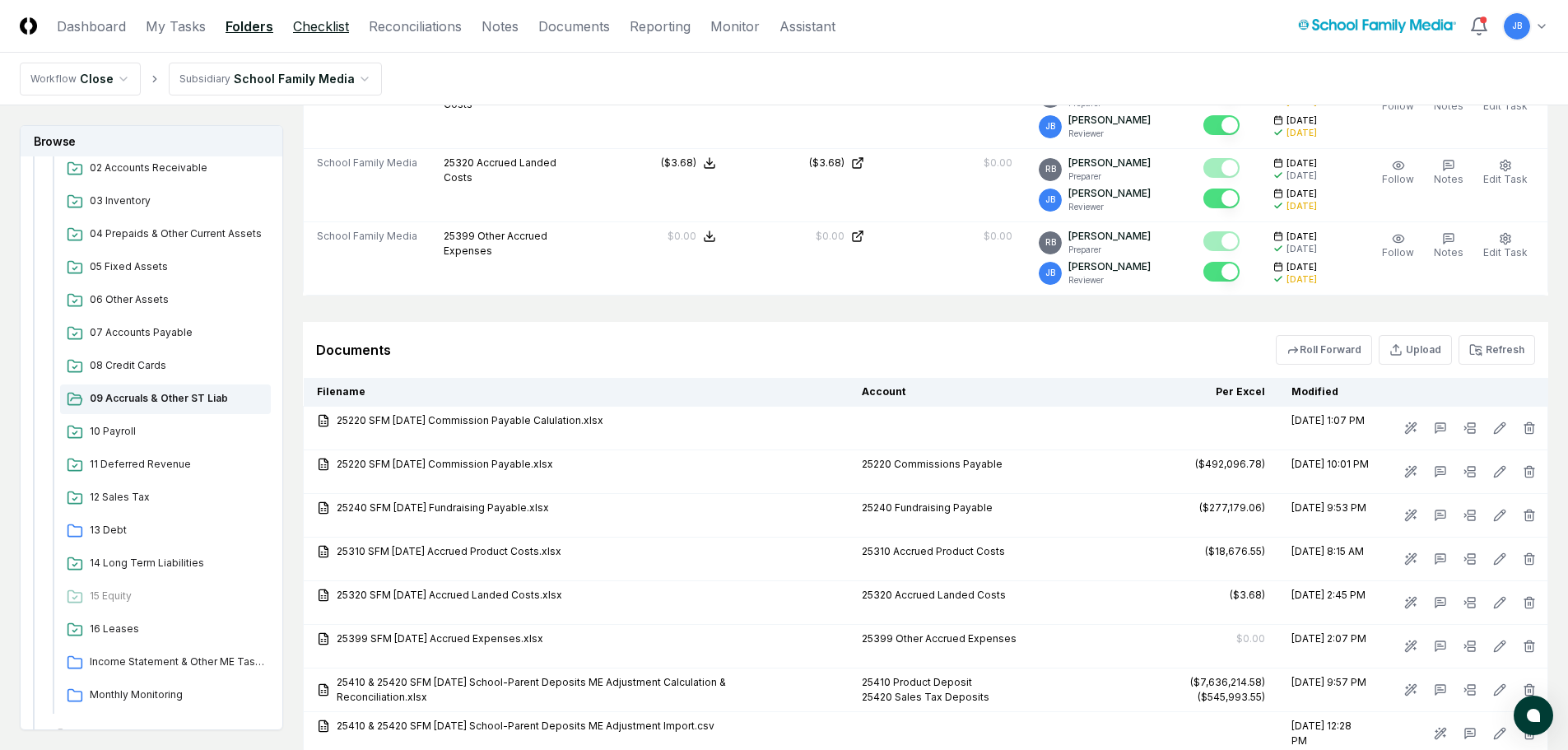
click at [318, 25] on link "Checklist" at bounding box center [321, 26] width 56 height 20
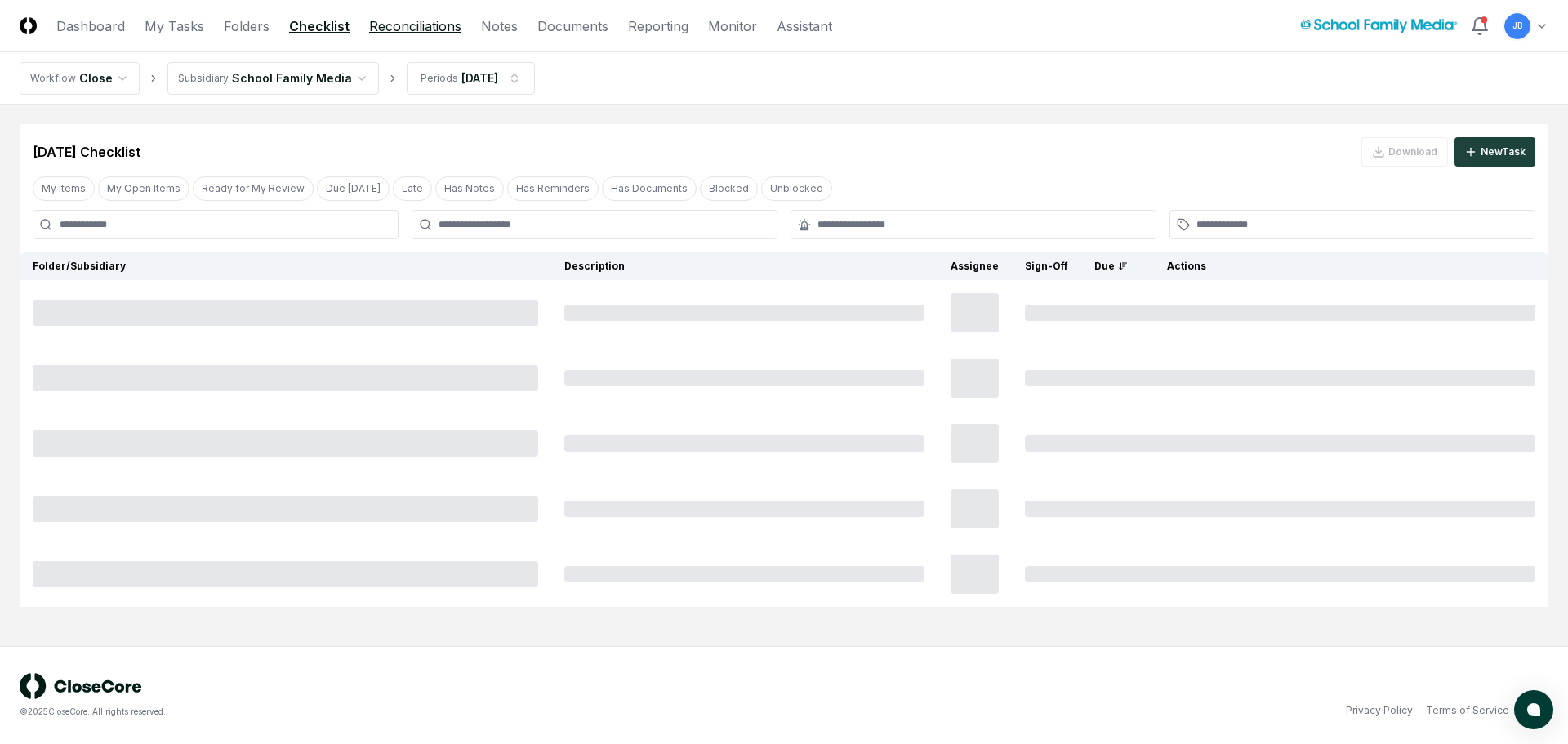
click at [456, 18] on link "Reconciliations" at bounding box center [416, 26] width 92 height 19
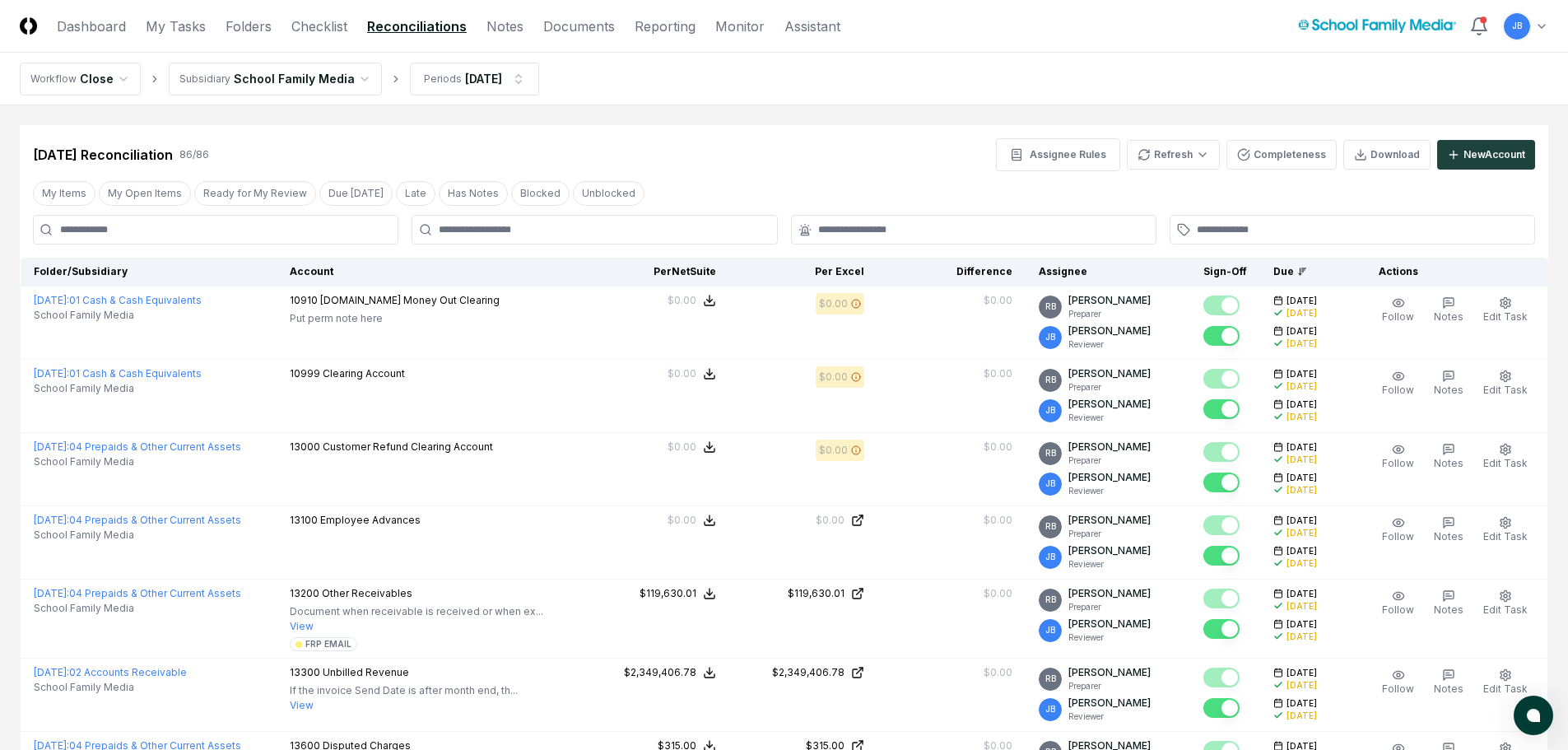
click at [227, 229] on input at bounding box center [215, 230] width 366 height 30
type input "*****"
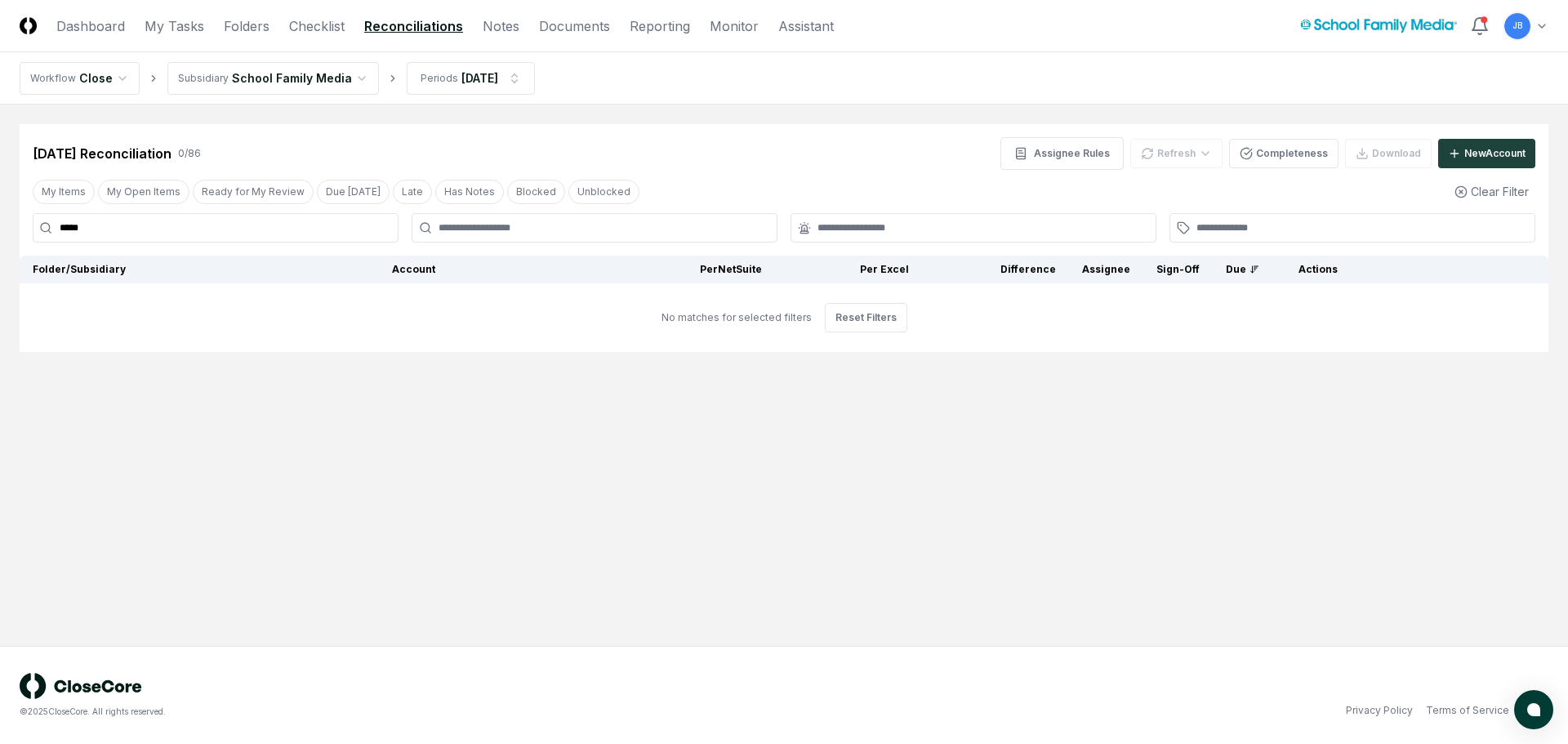
drag, startPoint x: 138, startPoint y: 228, endPoint x: -27, endPoint y: 249, distance: 166.3
click at [0, 249] on html "CloseCore Dashboard My Tasks Folders Checklist Reconciliations Notes Documents …" at bounding box center [784, 372] width 1568 height 744
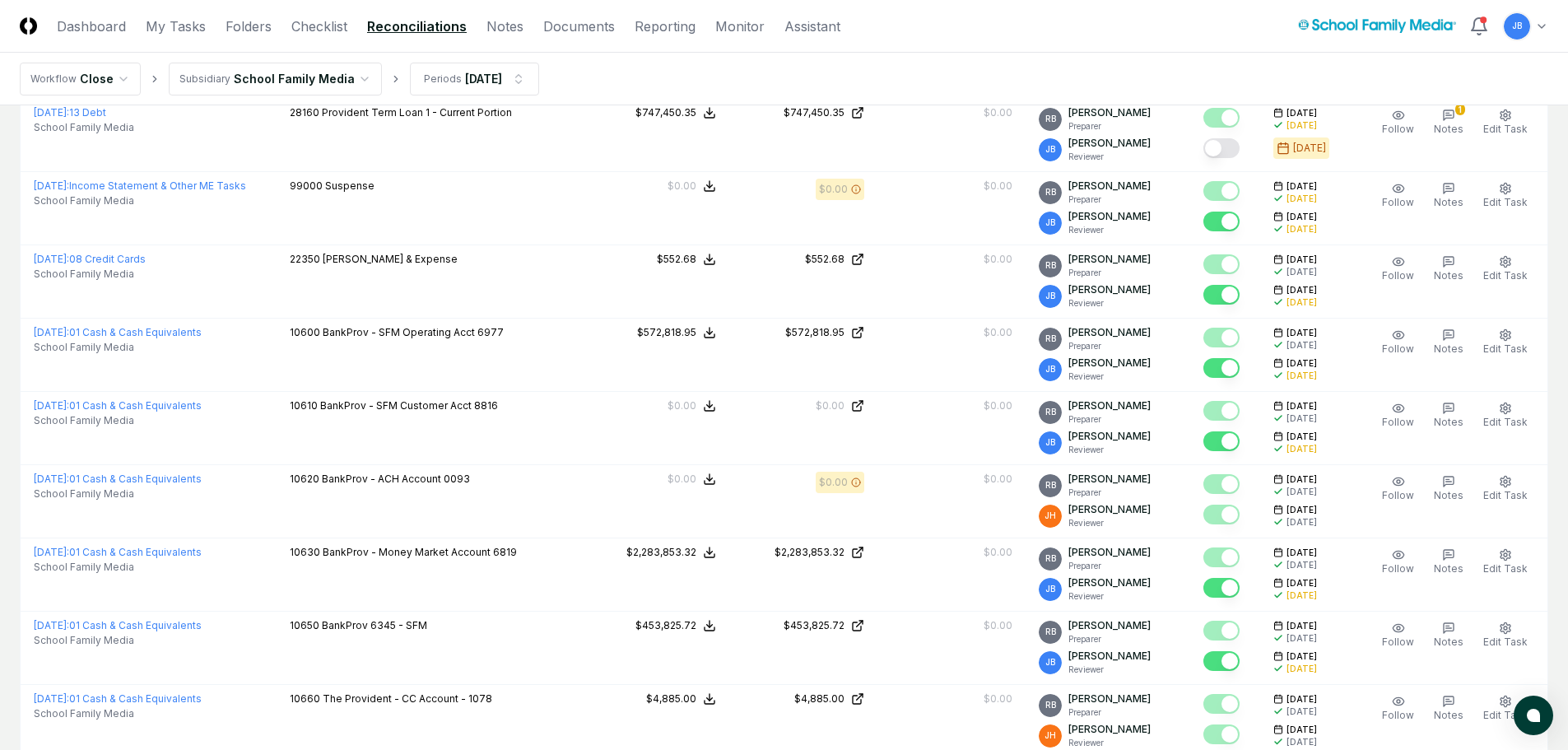
scroll to position [2139, 0]
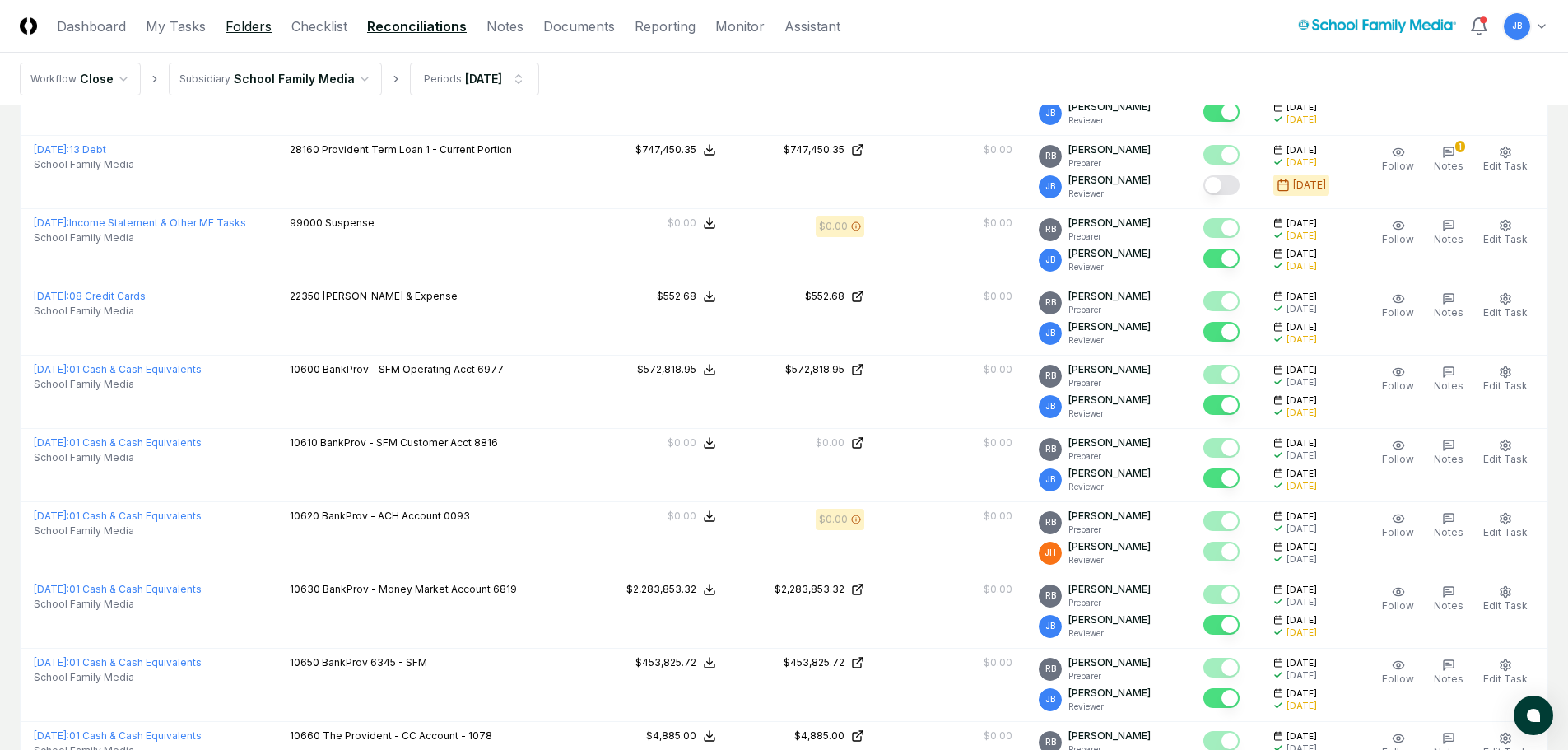
click at [242, 35] on link "Folders" at bounding box center [248, 26] width 47 height 20
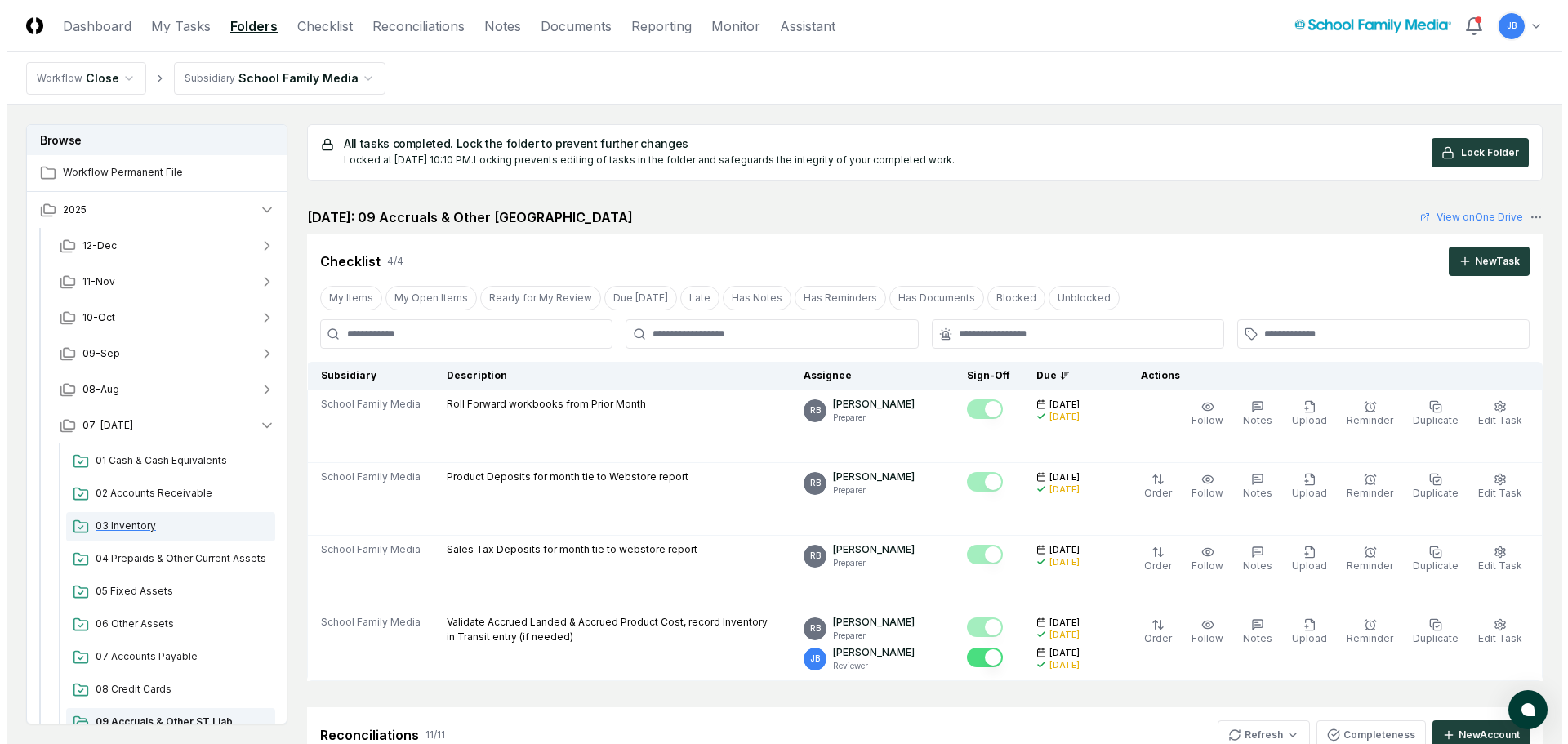
scroll to position [490, 0]
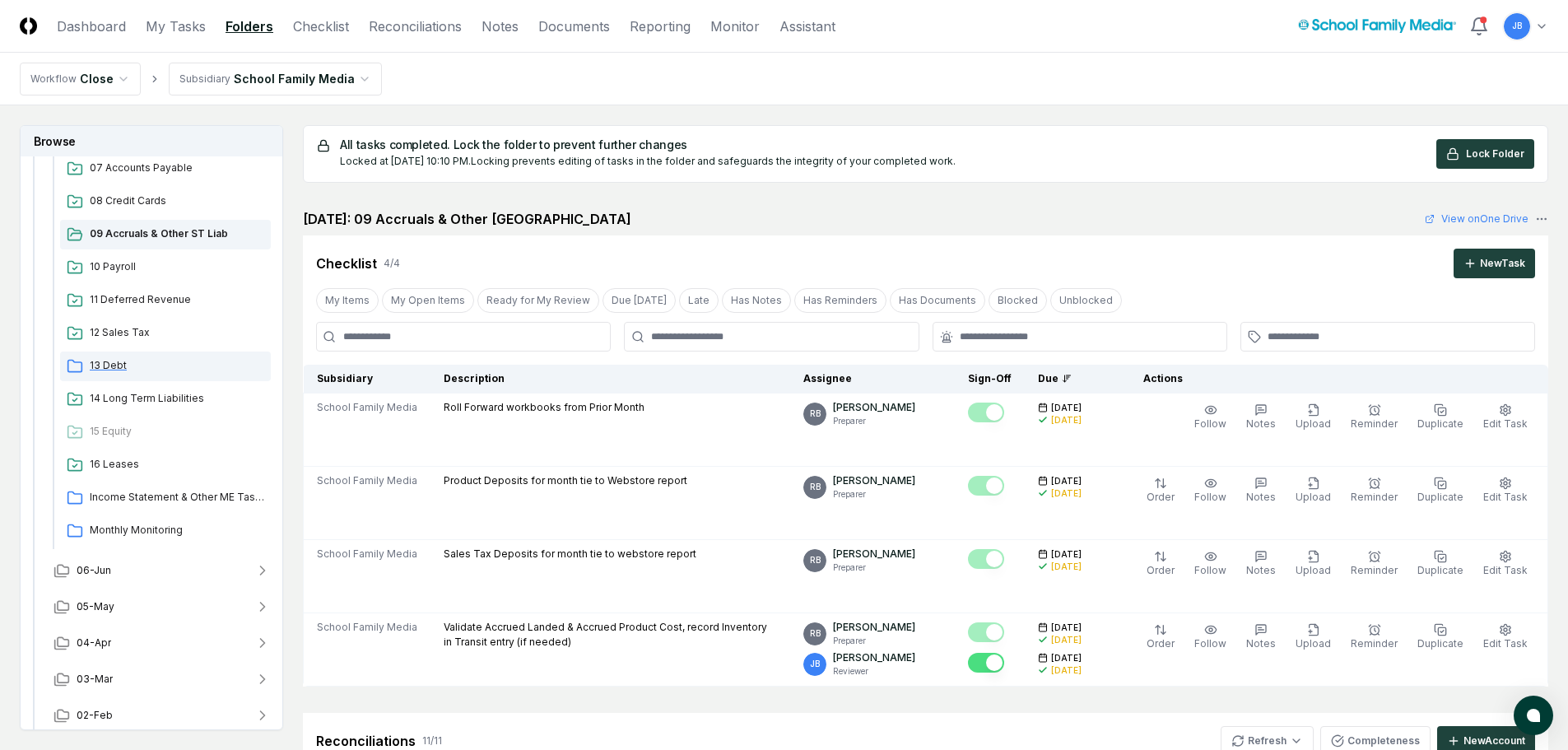
click at [120, 365] on span "13 Debt" at bounding box center [176, 366] width 174 height 15
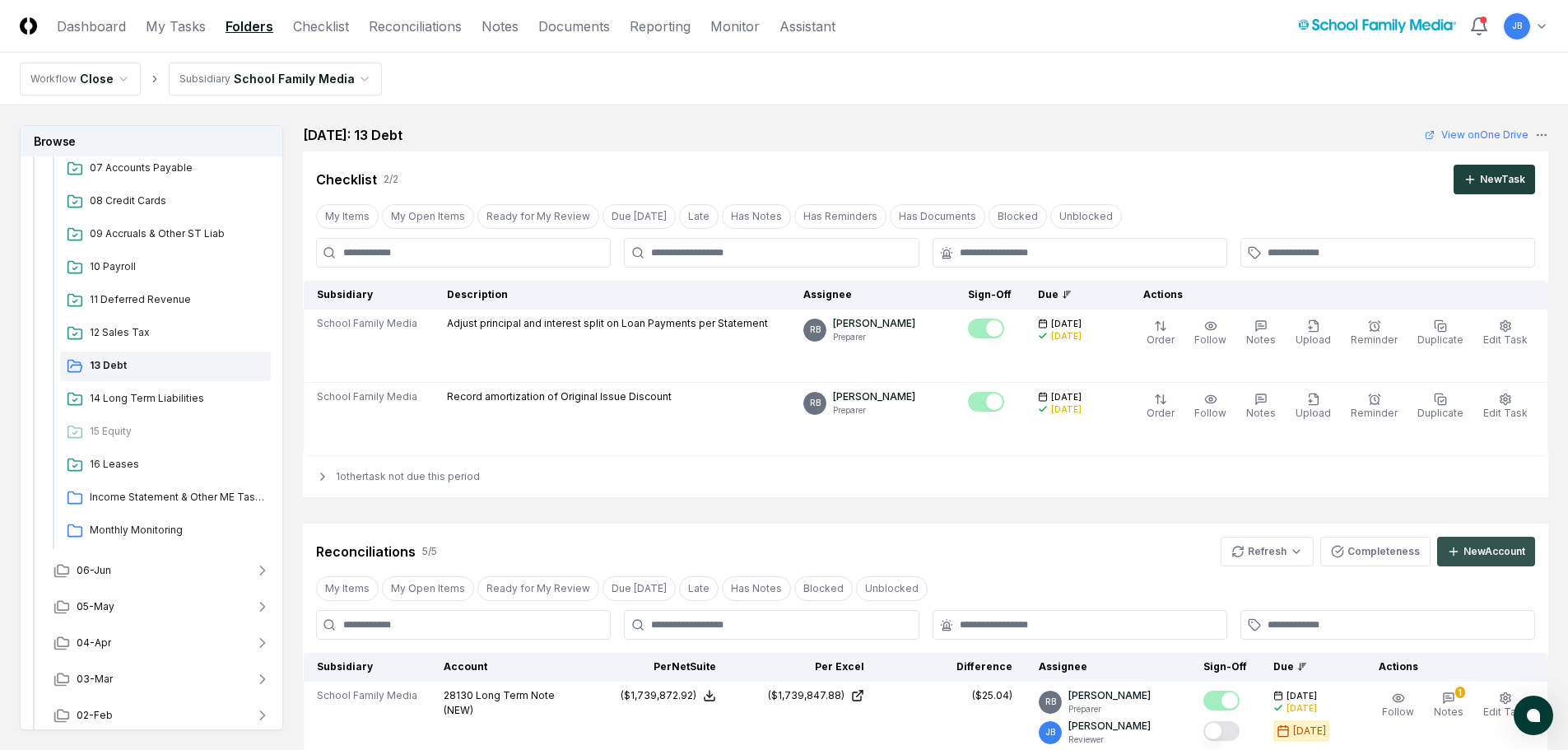
click at [1499, 558] on div "New Account" at bounding box center [1494, 552] width 61 height 15
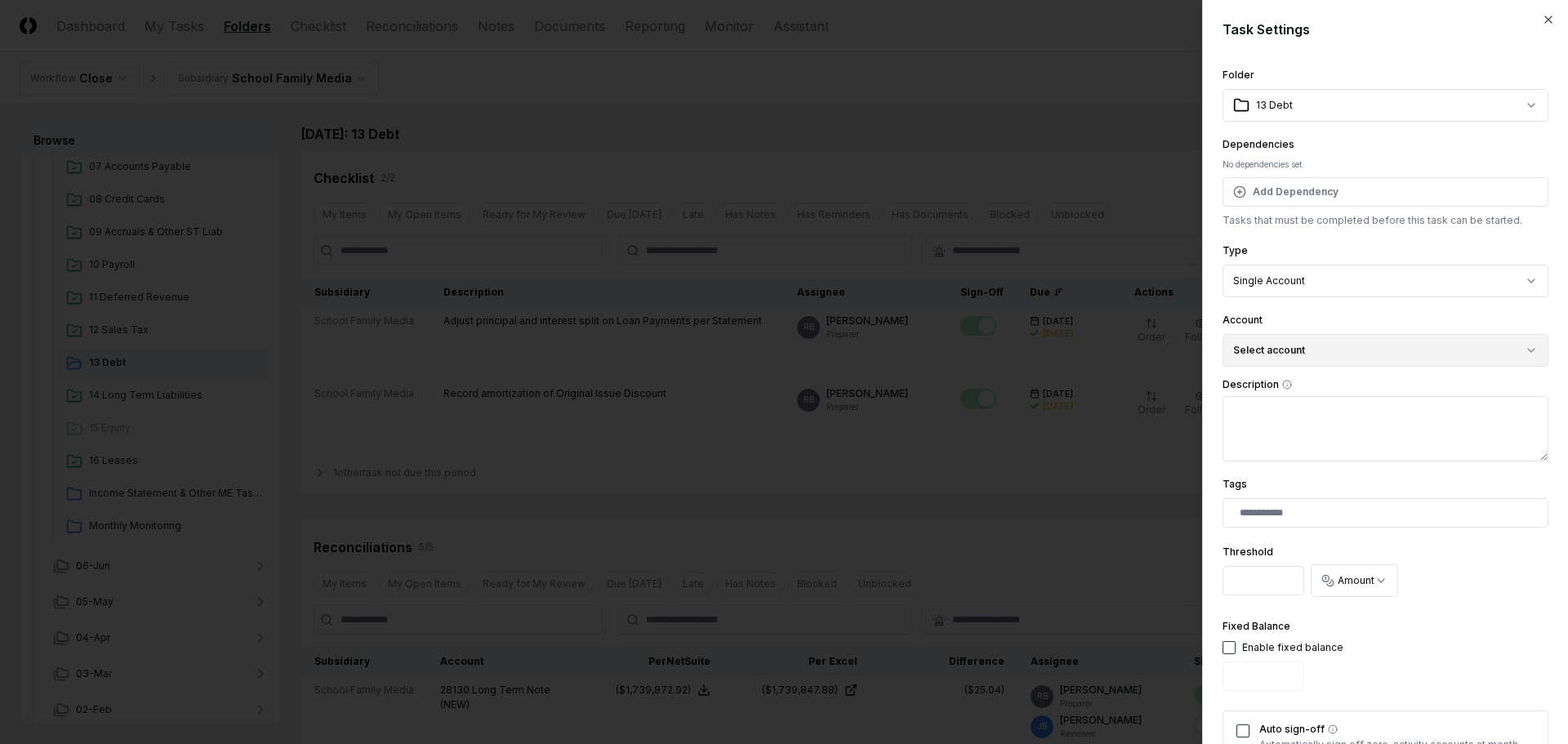
click at [1321, 357] on button "Select account" at bounding box center [1385, 350] width 326 height 32
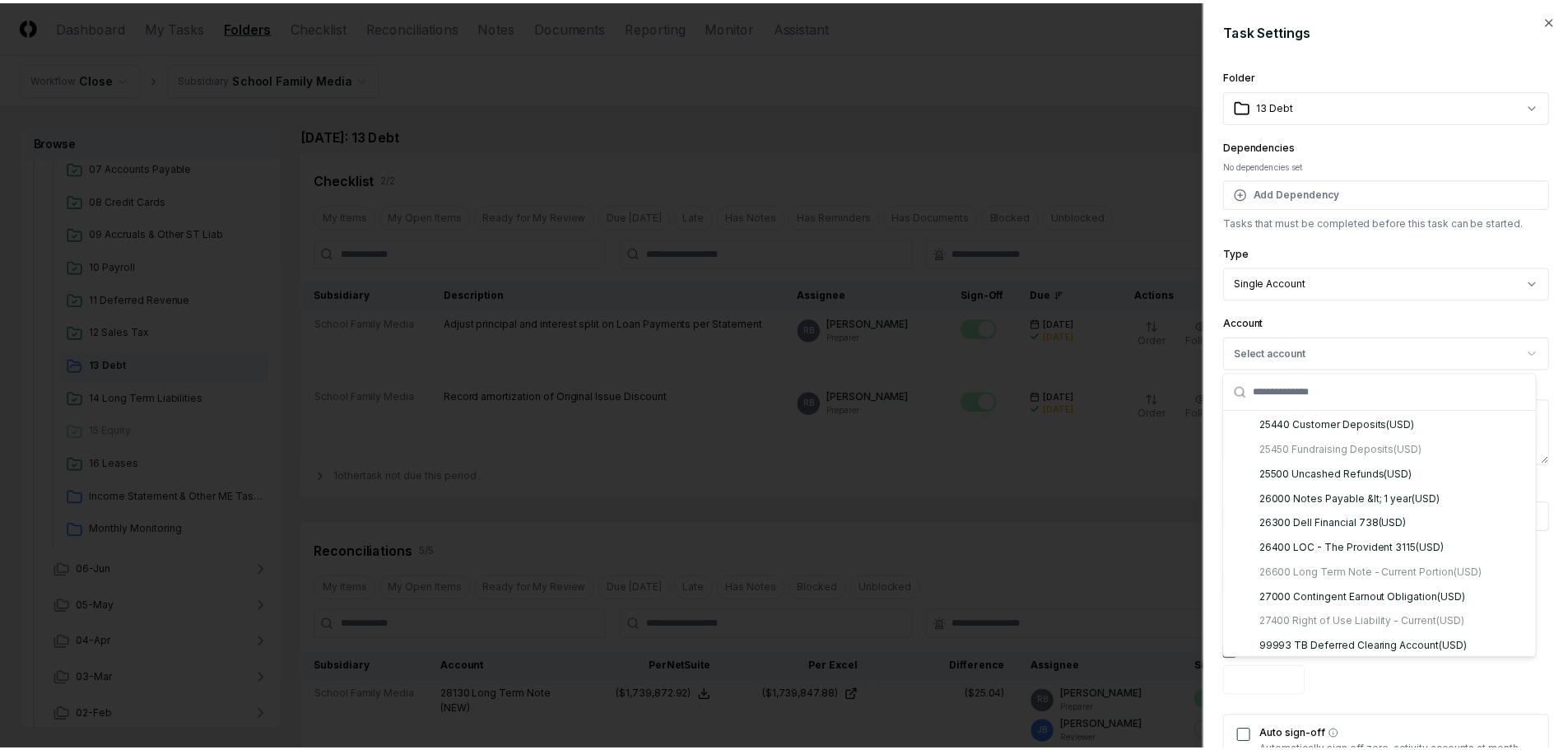
scroll to position [2880, 0]
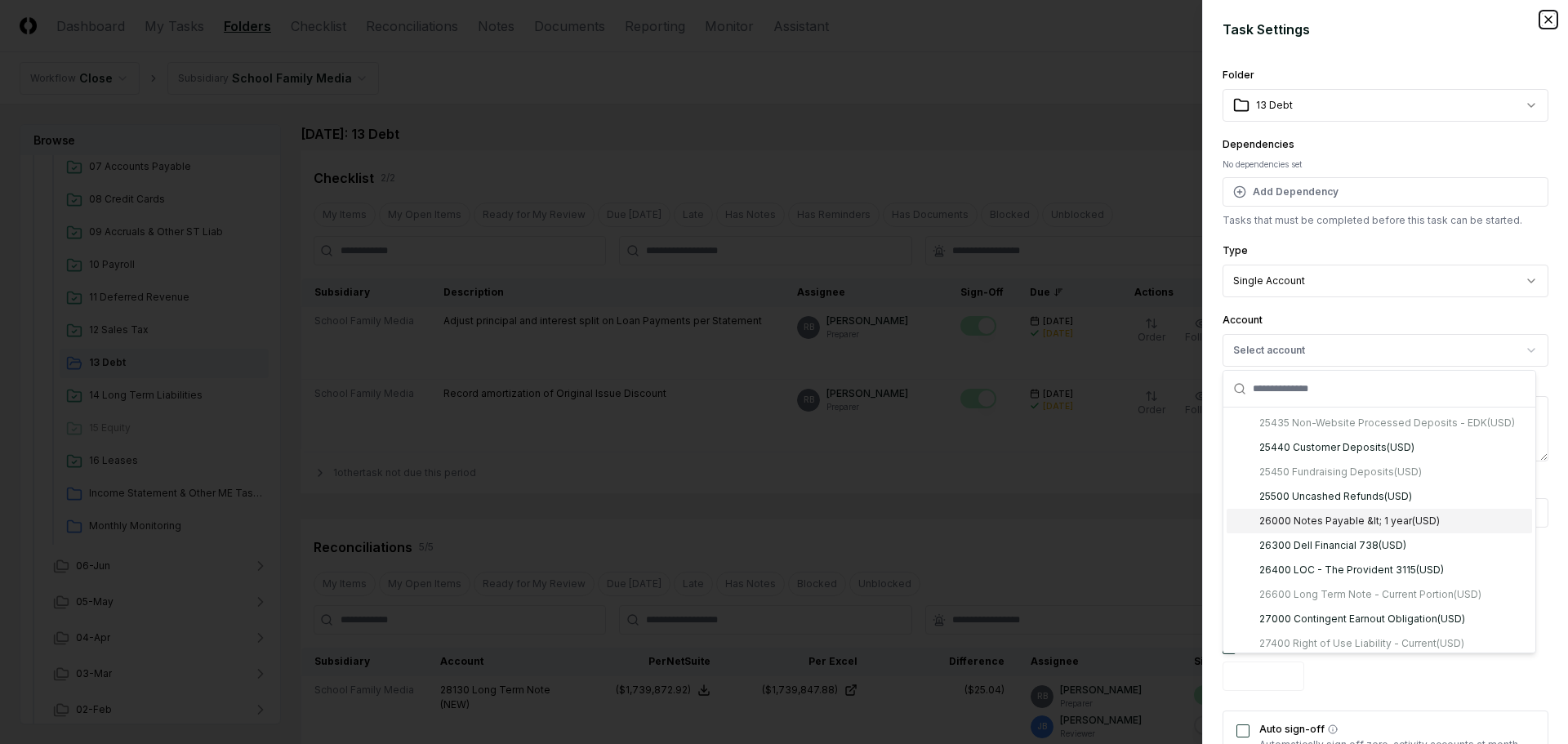
click at [1541, 20] on icon "button" at bounding box center [1548, 19] width 13 height 13
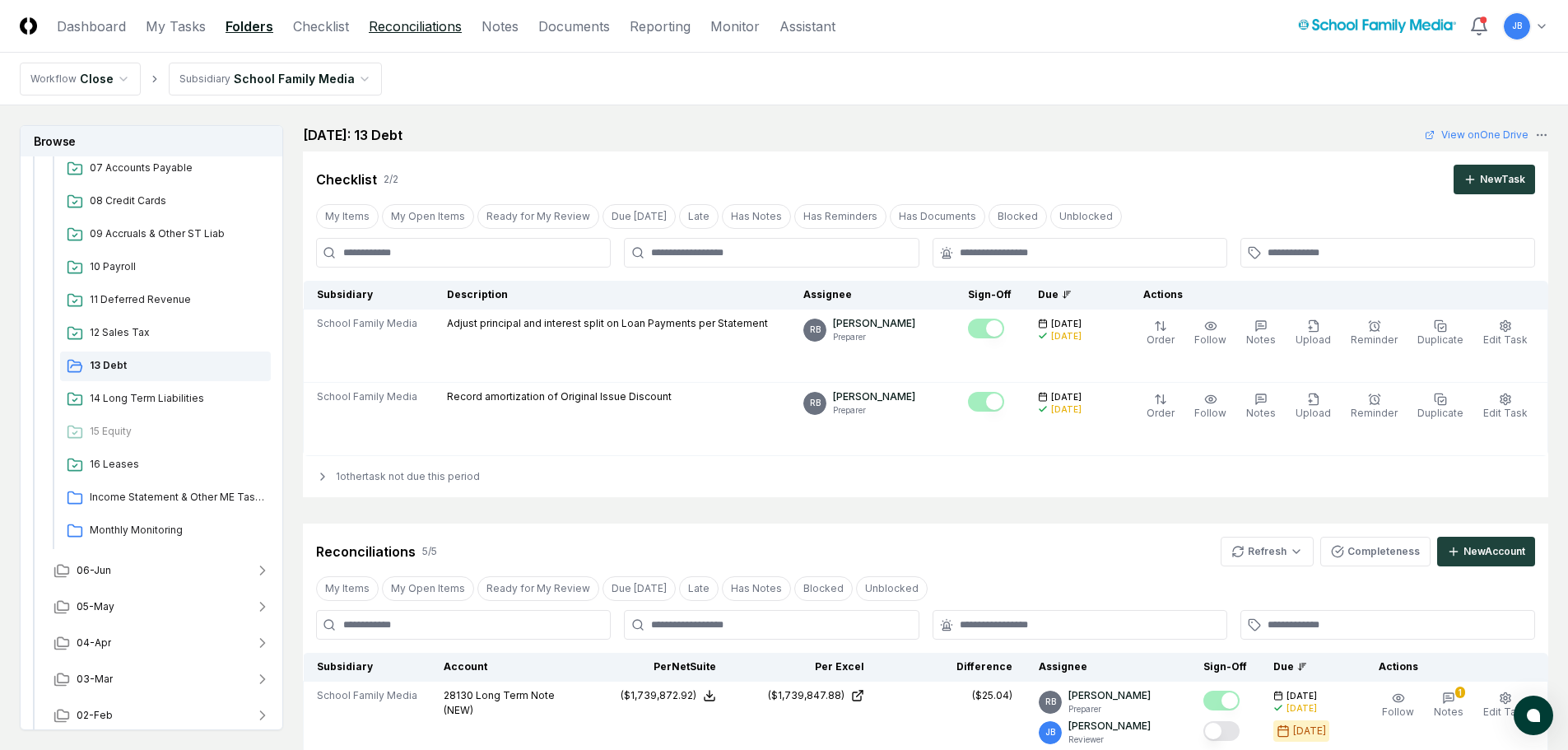
click at [395, 27] on link "Reconciliations" at bounding box center [415, 26] width 93 height 20
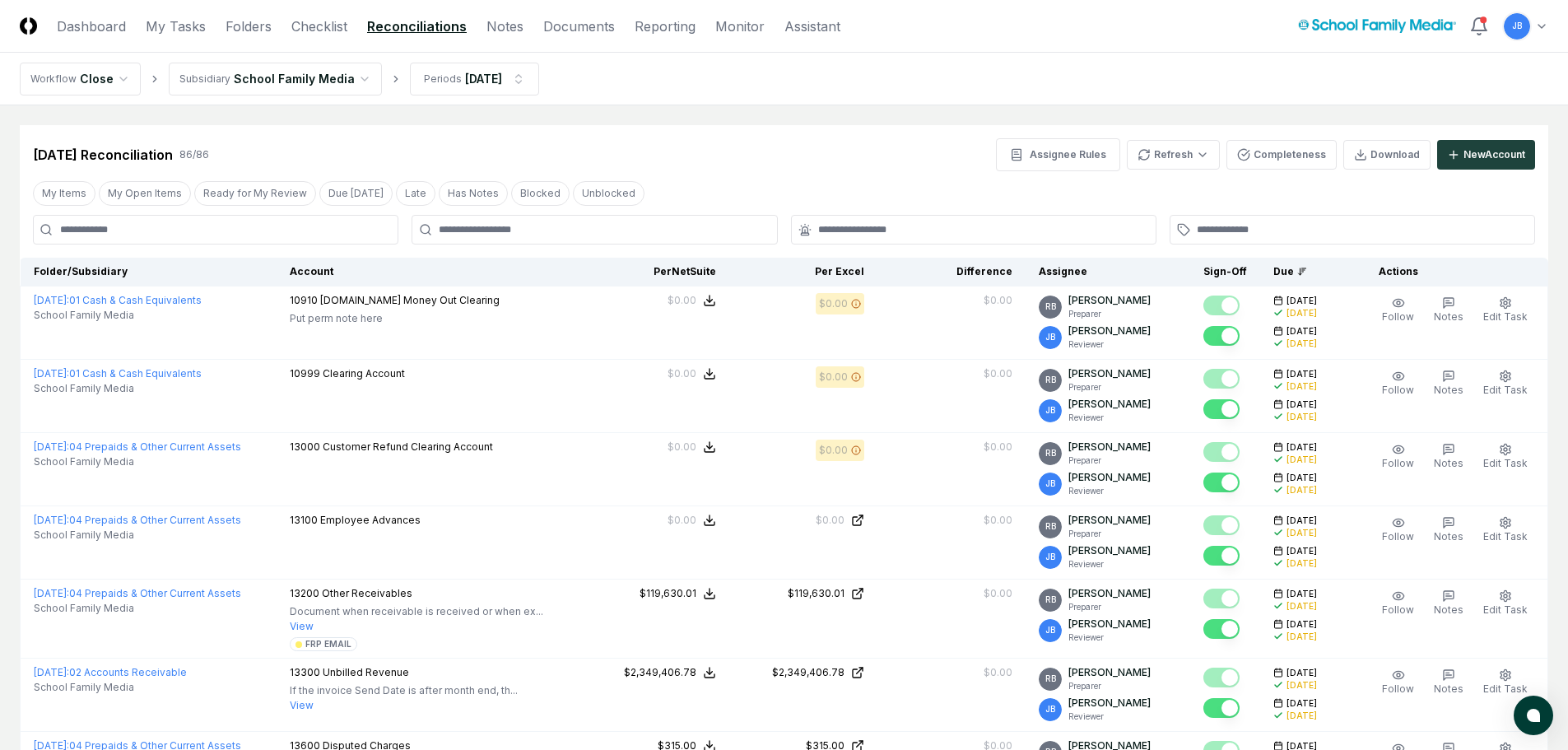
click at [196, 224] on input at bounding box center [215, 230] width 366 height 30
type input "*****"
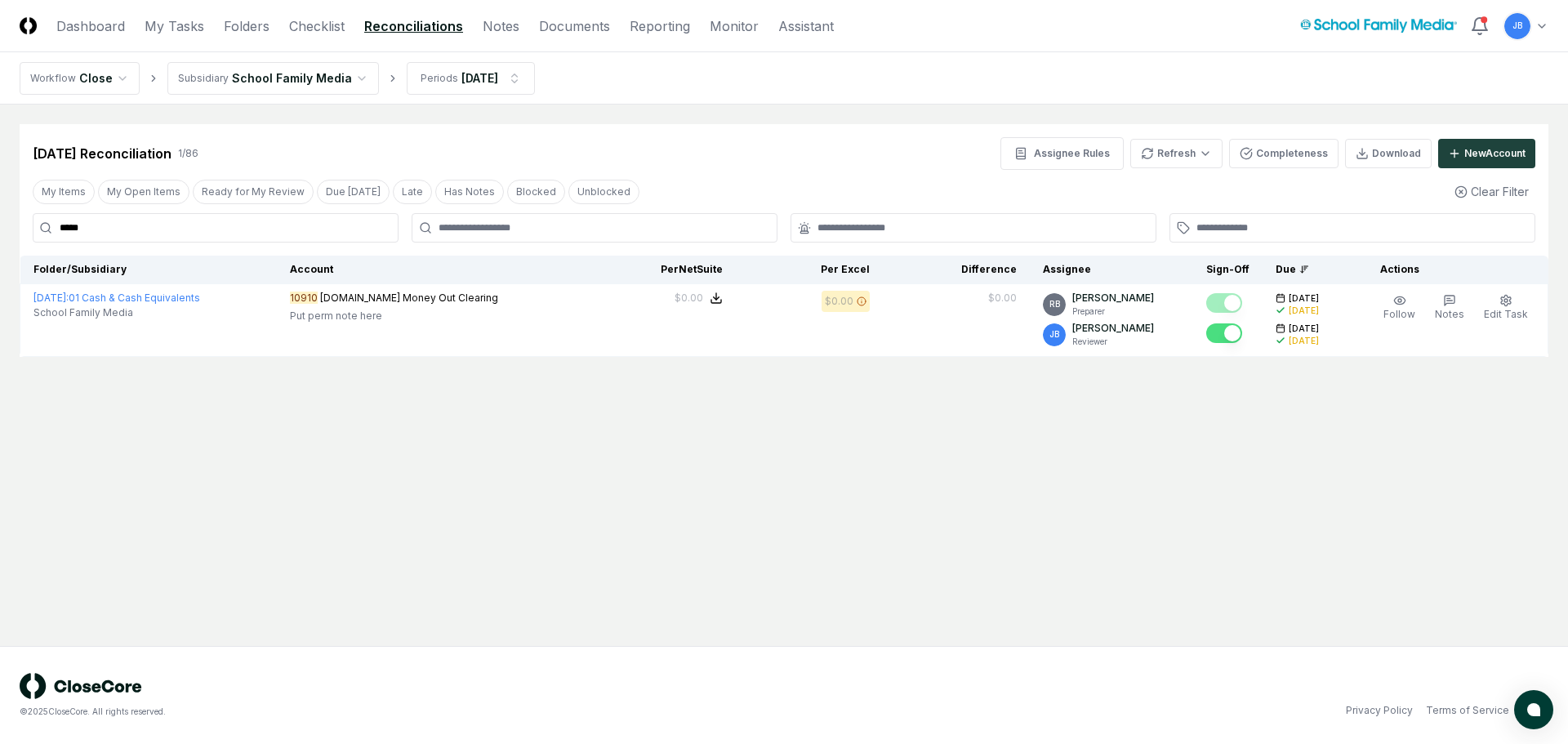
drag, startPoint x: 195, startPoint y: 222, endPoint x: -50, endPoint y: 232, distance: 245.2
click at [0, 232] on html "CloseCore Dashboard My Tasks Folders Checklist Reconciliations Notes Documents …" at bounding box center [784, 372] width 1568 height 744
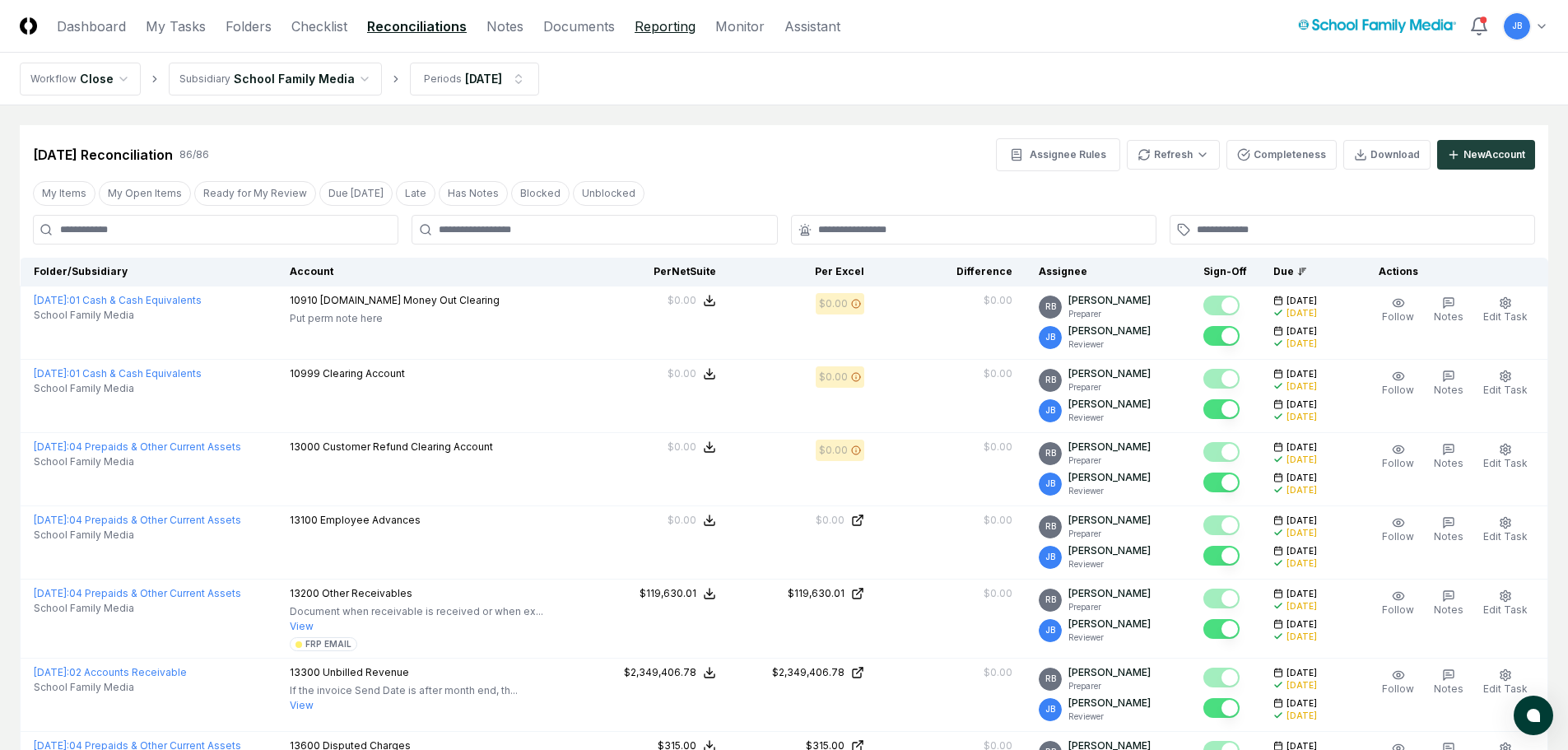
click at [648, 26] on link "Reporting" at bounding box center [664, 26] width 60 height 20
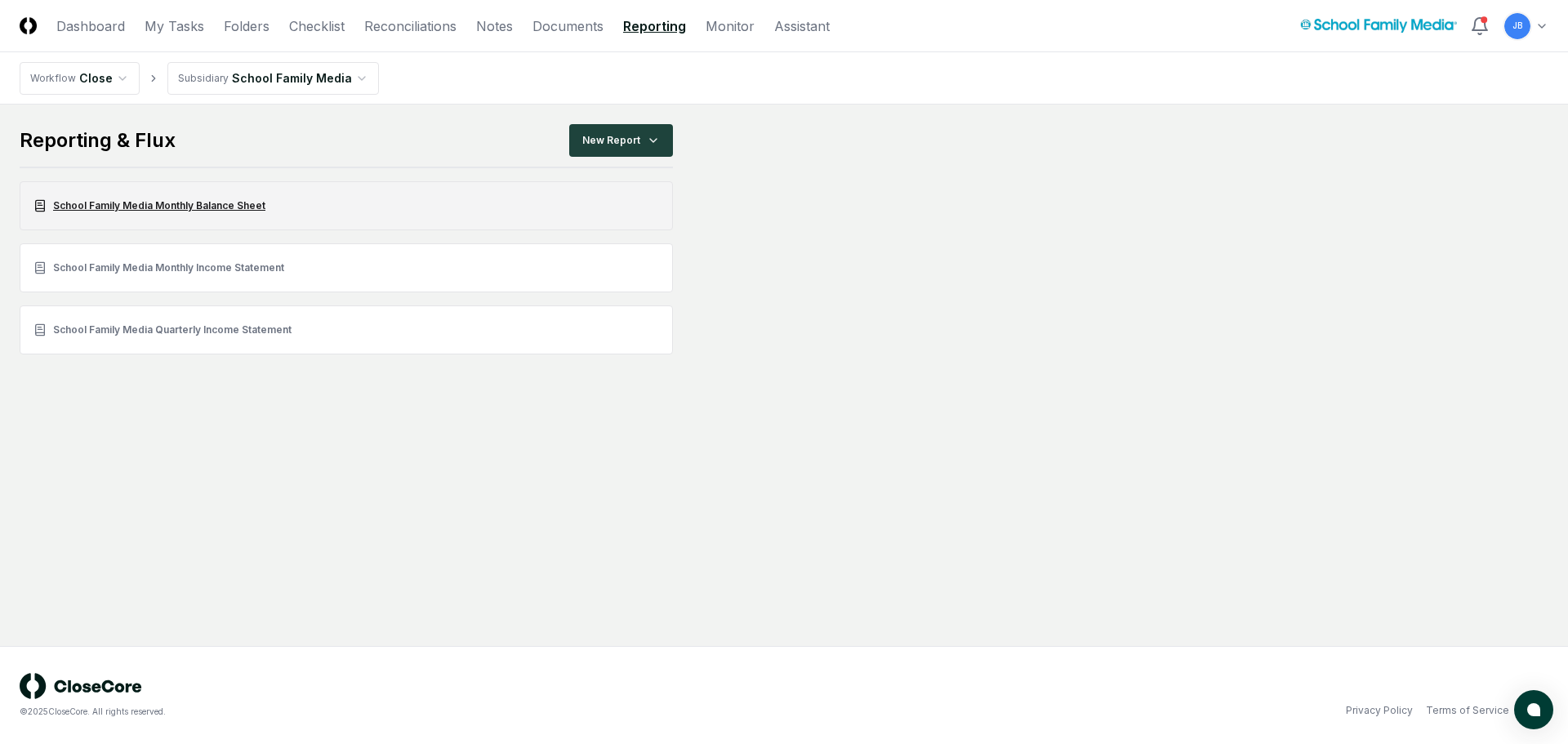
click at [208, 207] on link "School Family Media Monthly Balance Sheet" at bounding box center [345, 205] width 653 height 49
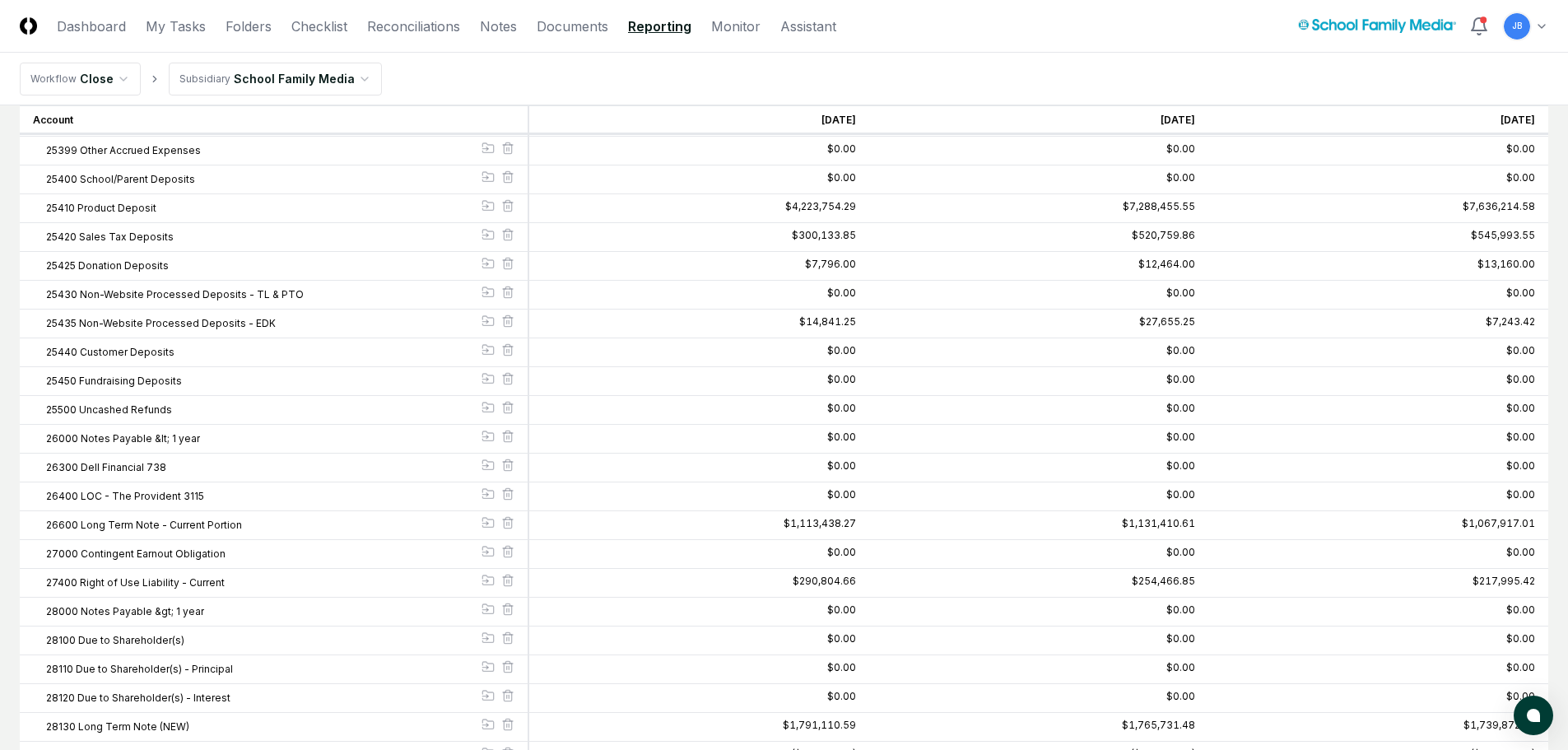
scroll to position [3291, 0]
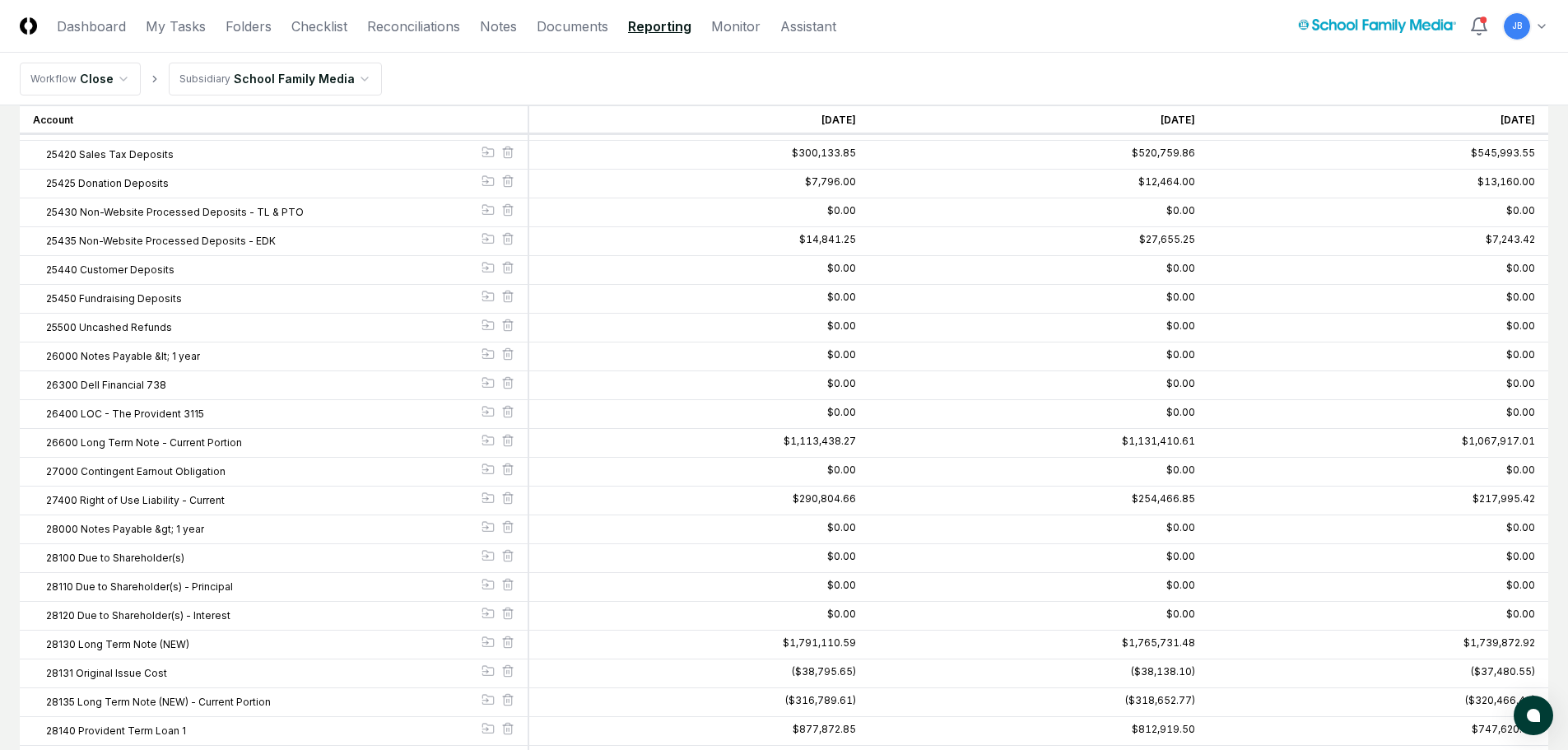
click at [640, 27] on link "Reporting" at bounding box center [660, 26] width 63 height 20
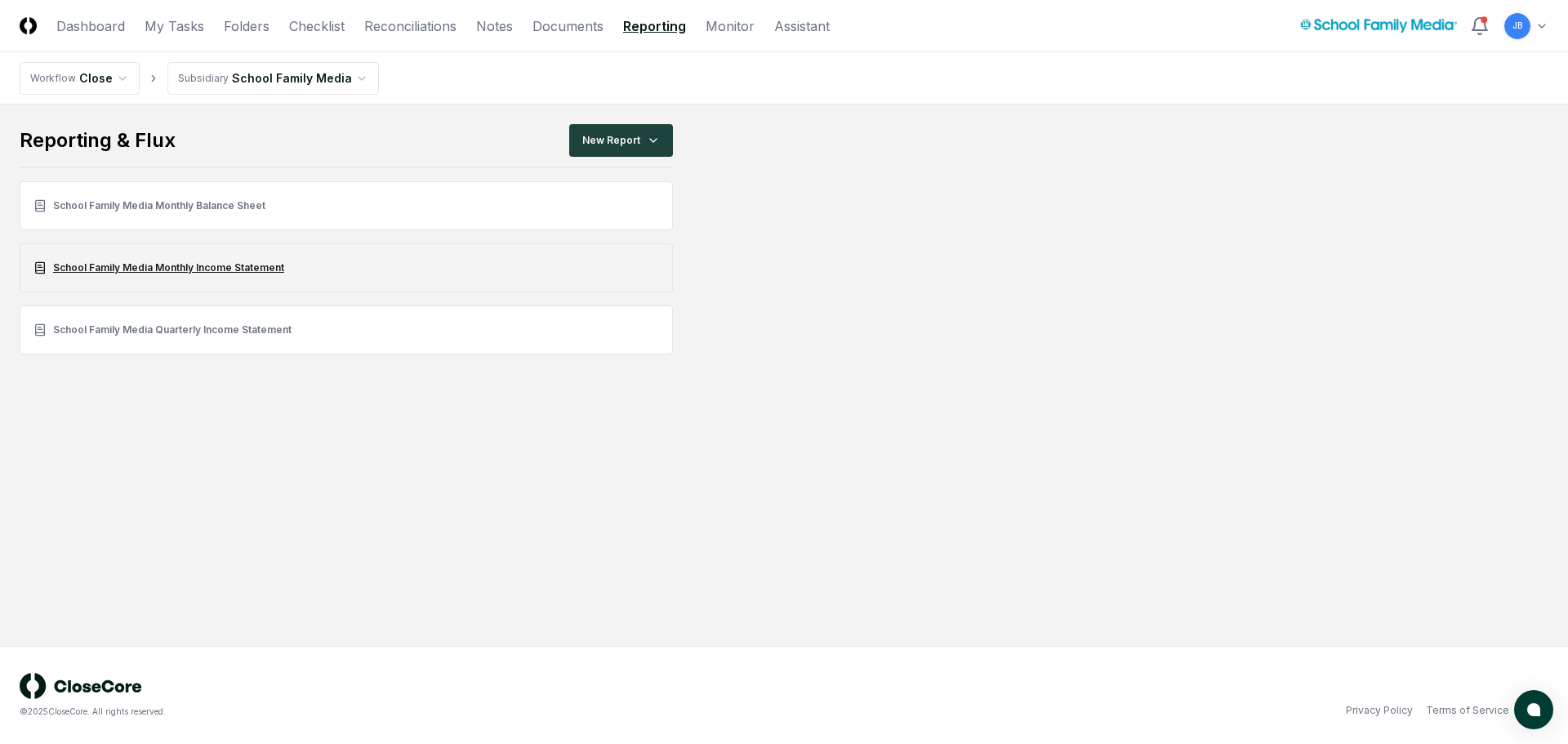
click at [227, 267] on link "School Family Media Monthly Income Statement" at bounding box center [345, 268] width 653 height 49
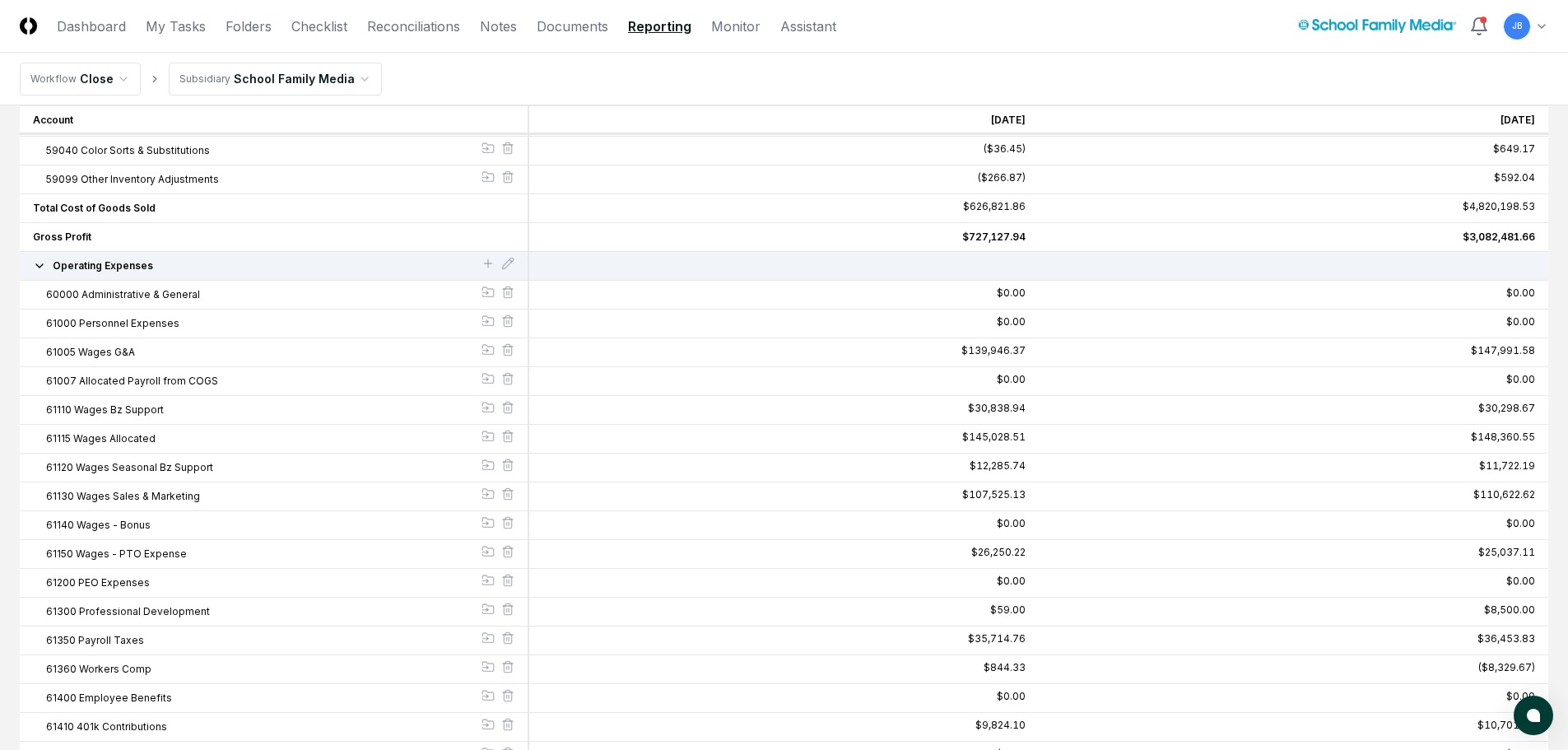
scroll to position [2222, 0]
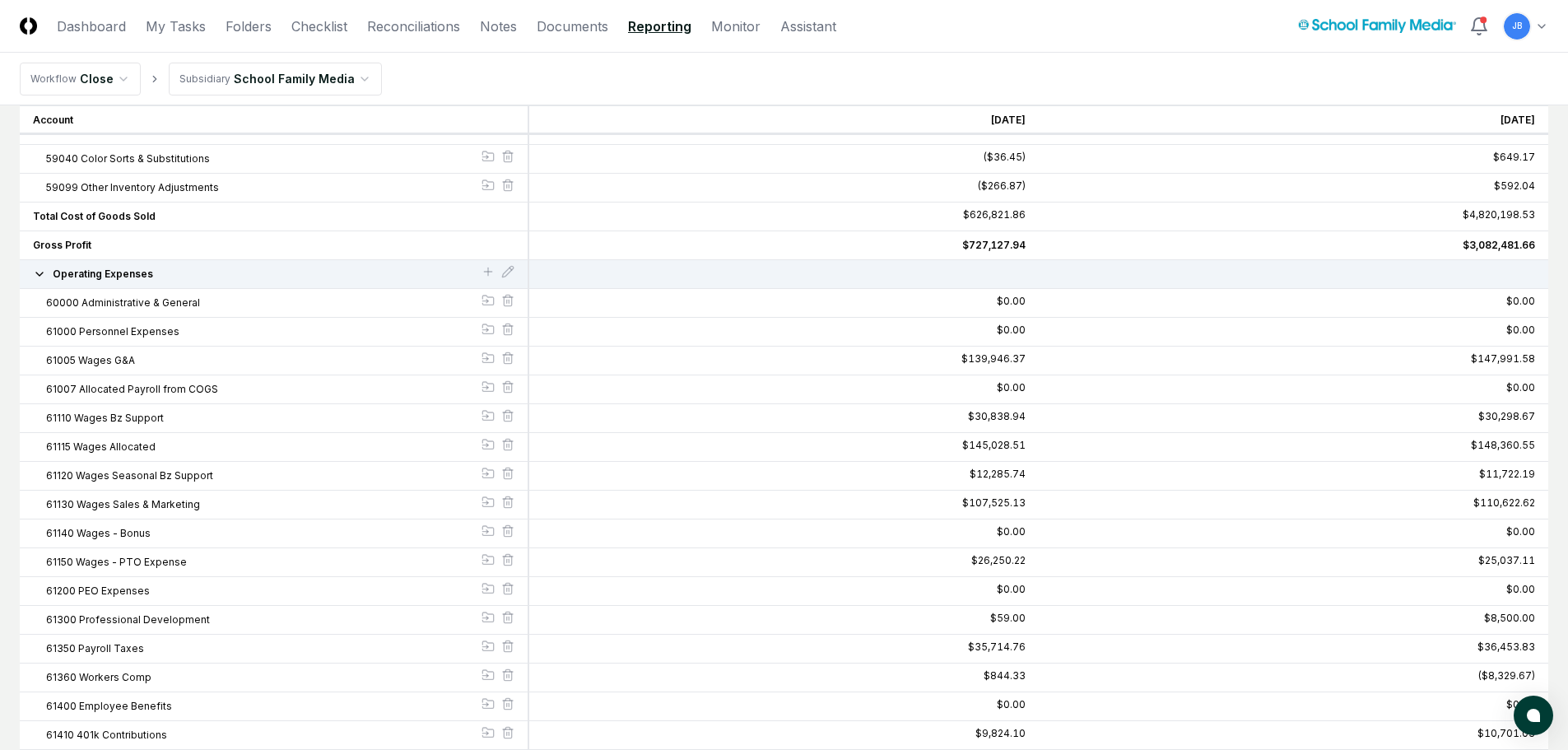
drag, startPoint x: 1441, startPoint y: 241, endPoint x: 1555, endPoint y: 230, distance: 114.5
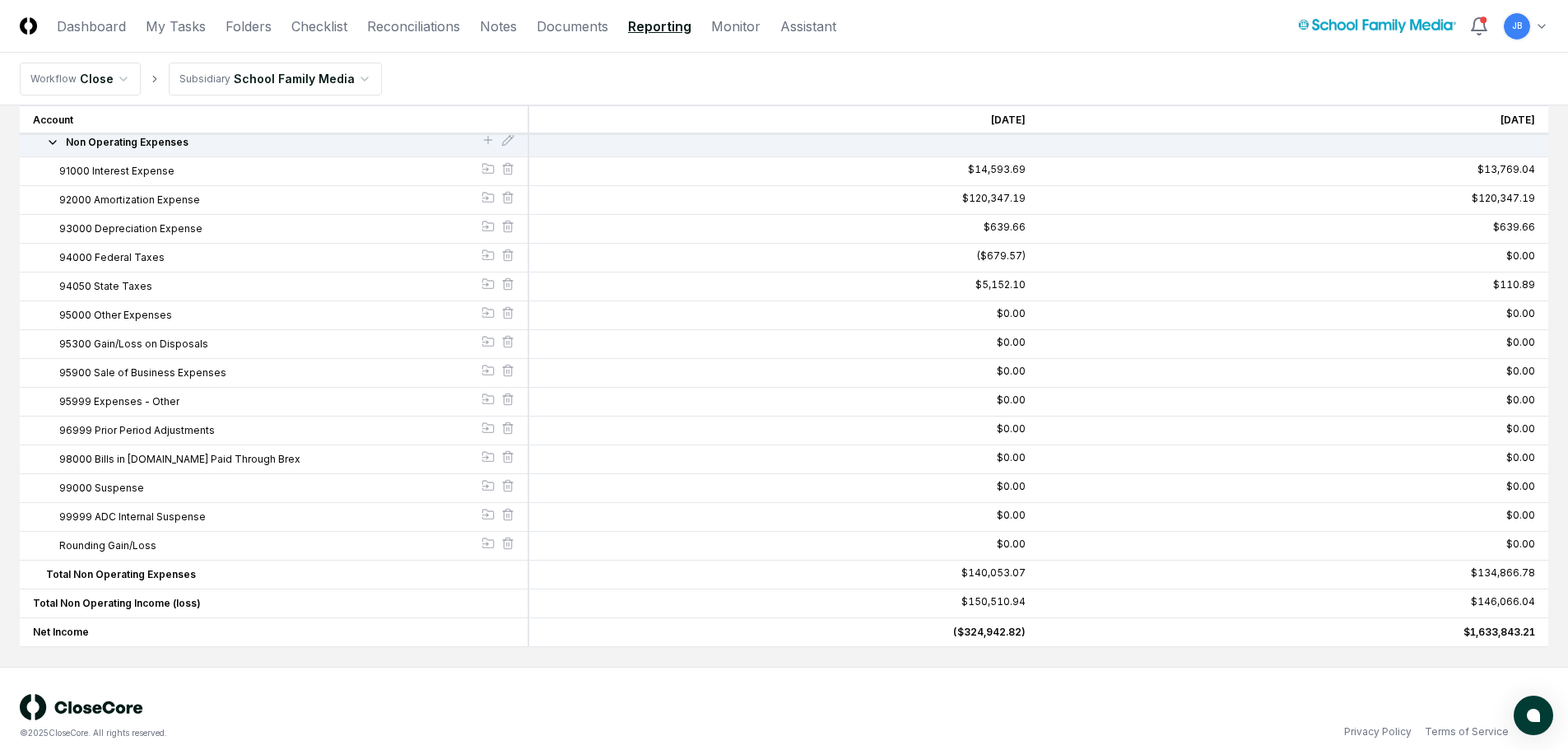
scroll to position [5421, 0]
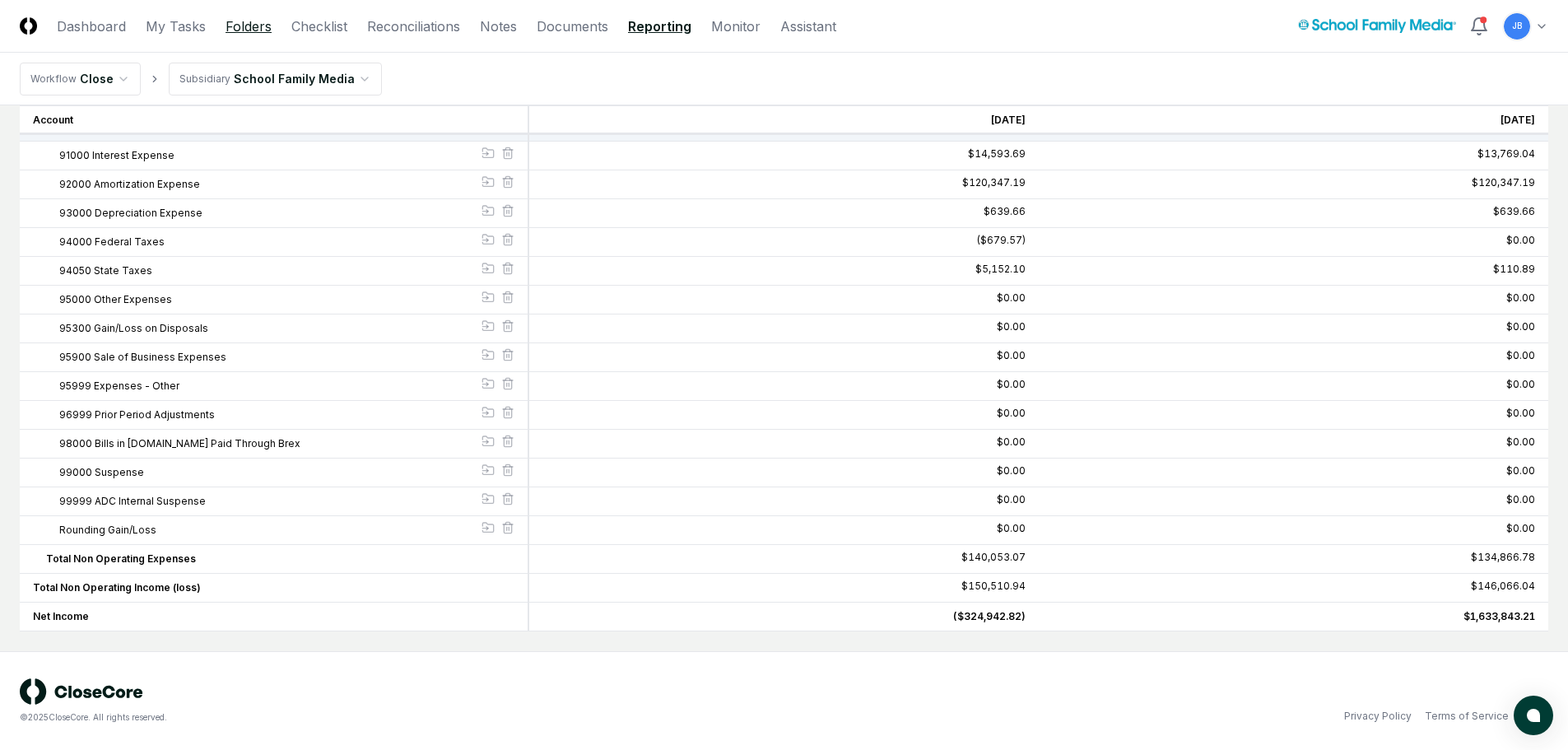
click at [261, 31] on link "Folders" at bounding box center [248, 26] width 47 height 20
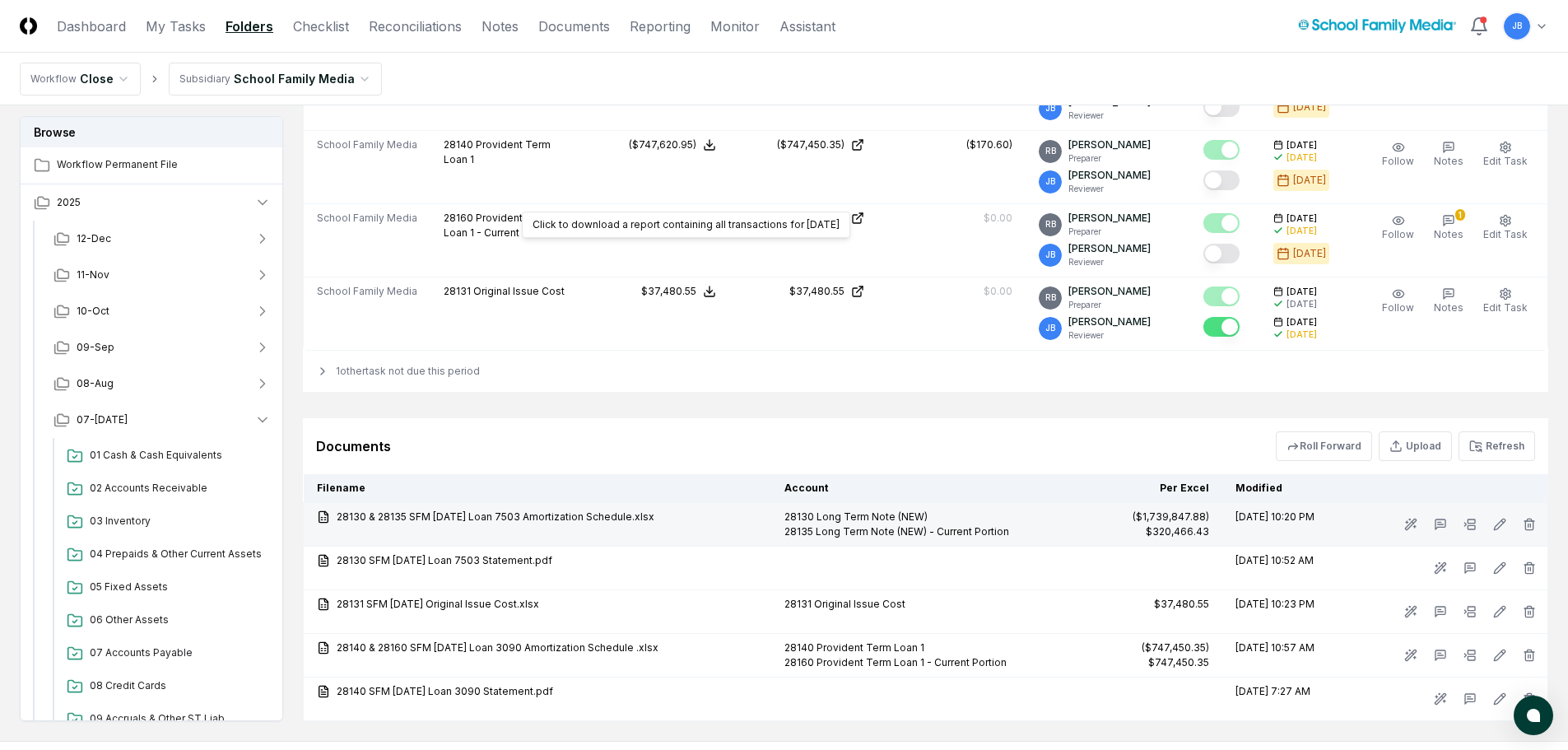
scroll to position [786, 0]
